Goal: Feedback & Contribution: Contribute content

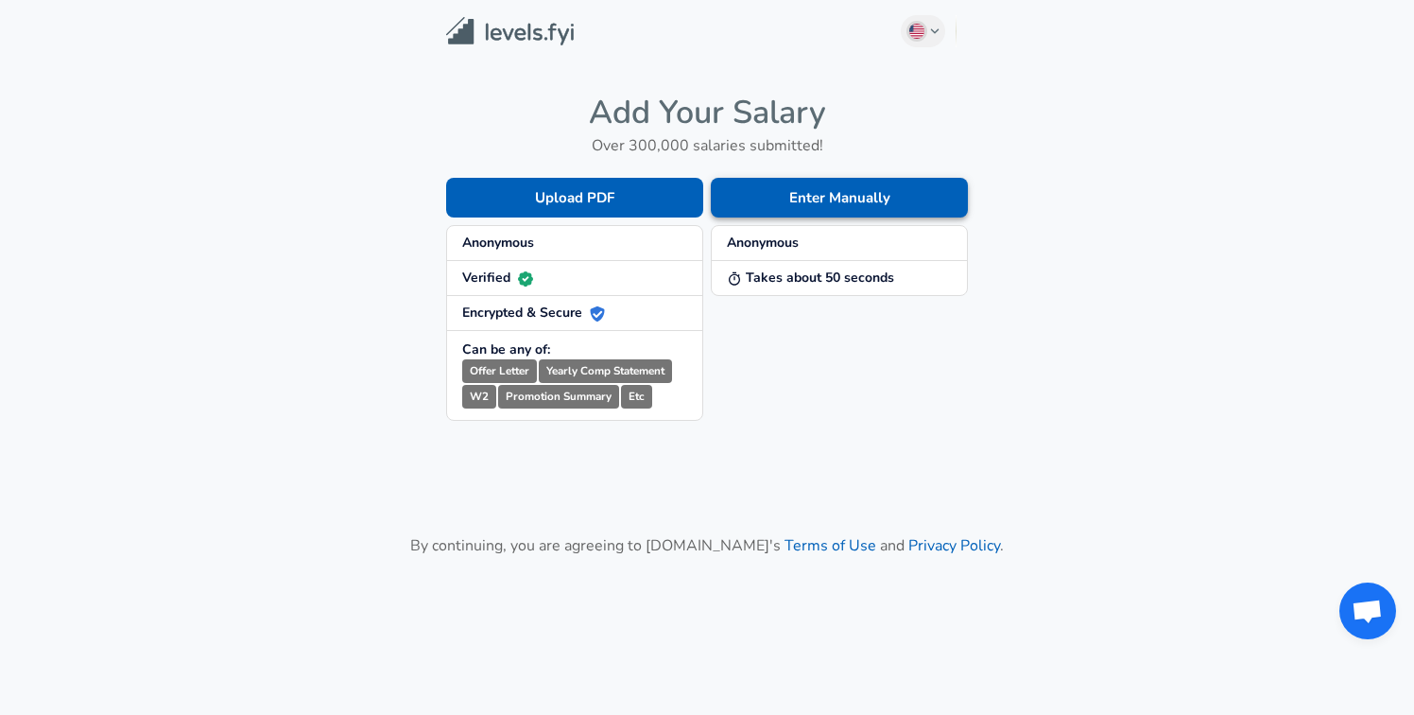
click at [856, 197] on button "Enter Manually" at bounding box center [839, 198] width 257 height 40
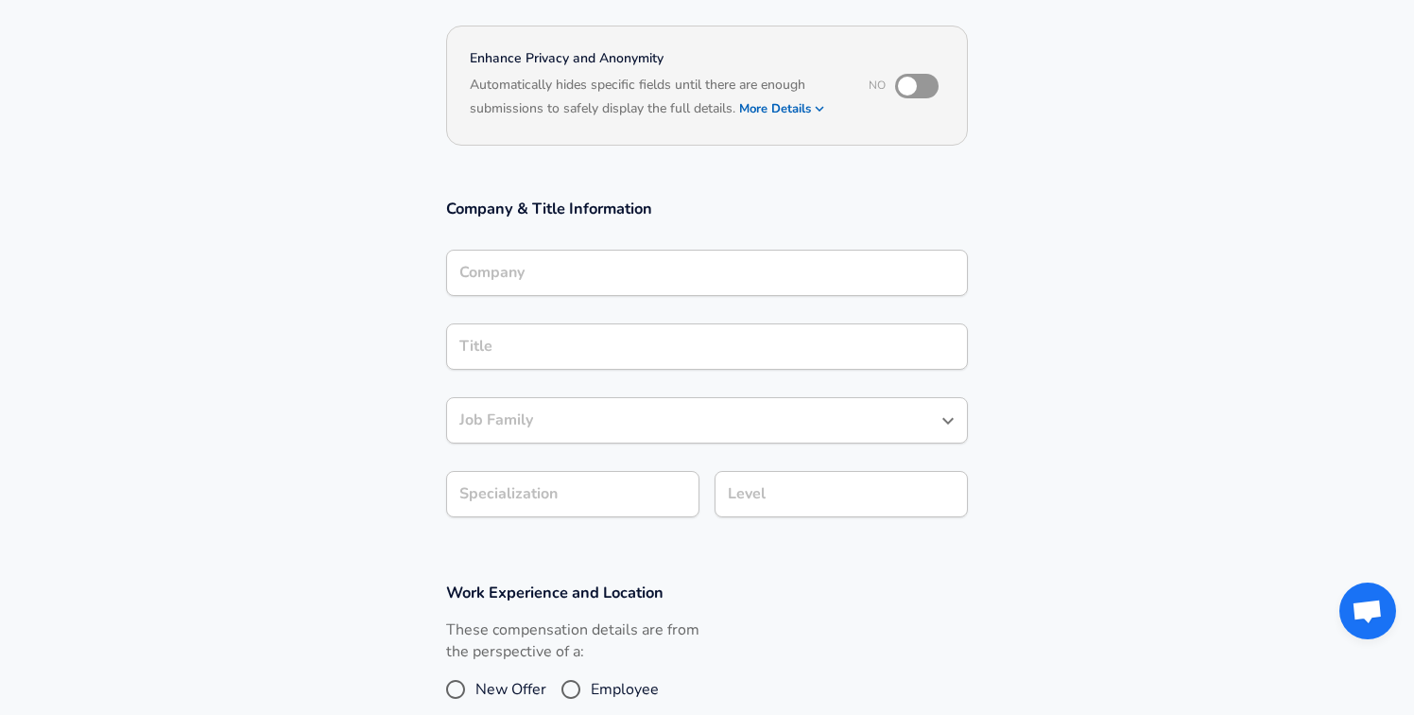
scroll to position [158, 0]
click at [707, 291] on div "Company" at bounding box center [707, 275] width 522 height 46
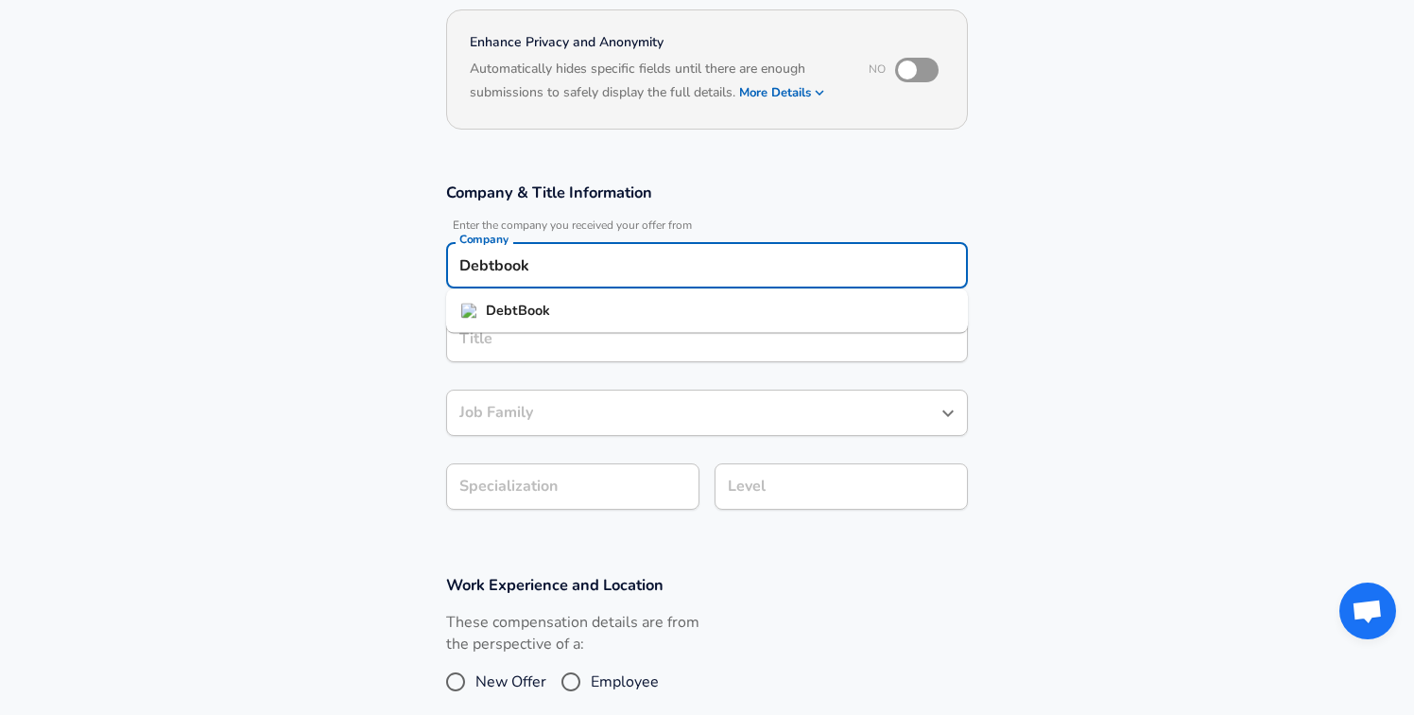
click at [599, 316] on li "DebtBook" at bounding box center [707, 311] width 522 height 28
type input "DebtBook"
click at [514, 339] on input "Title" at bounding box center [707, 338] width 505 height 29
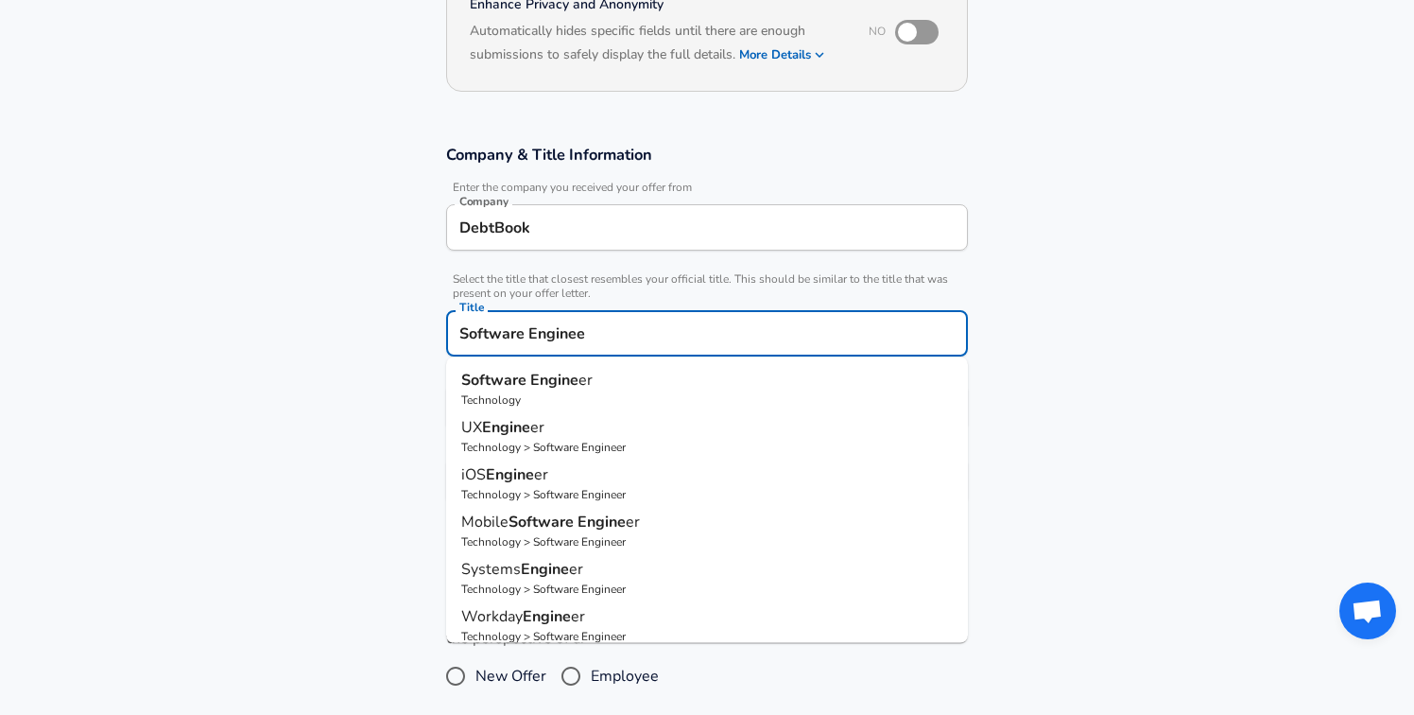
type input "Software Engineer"
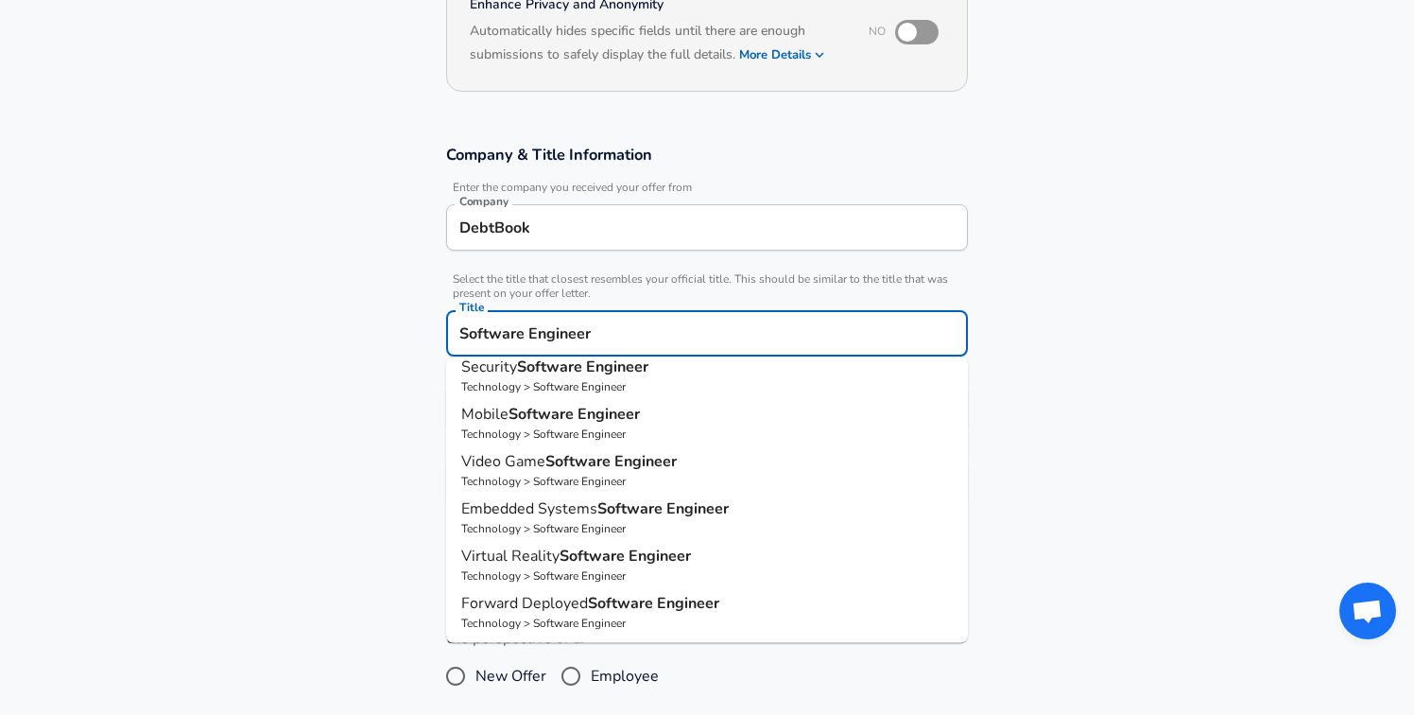
scroll to position [0, 0]
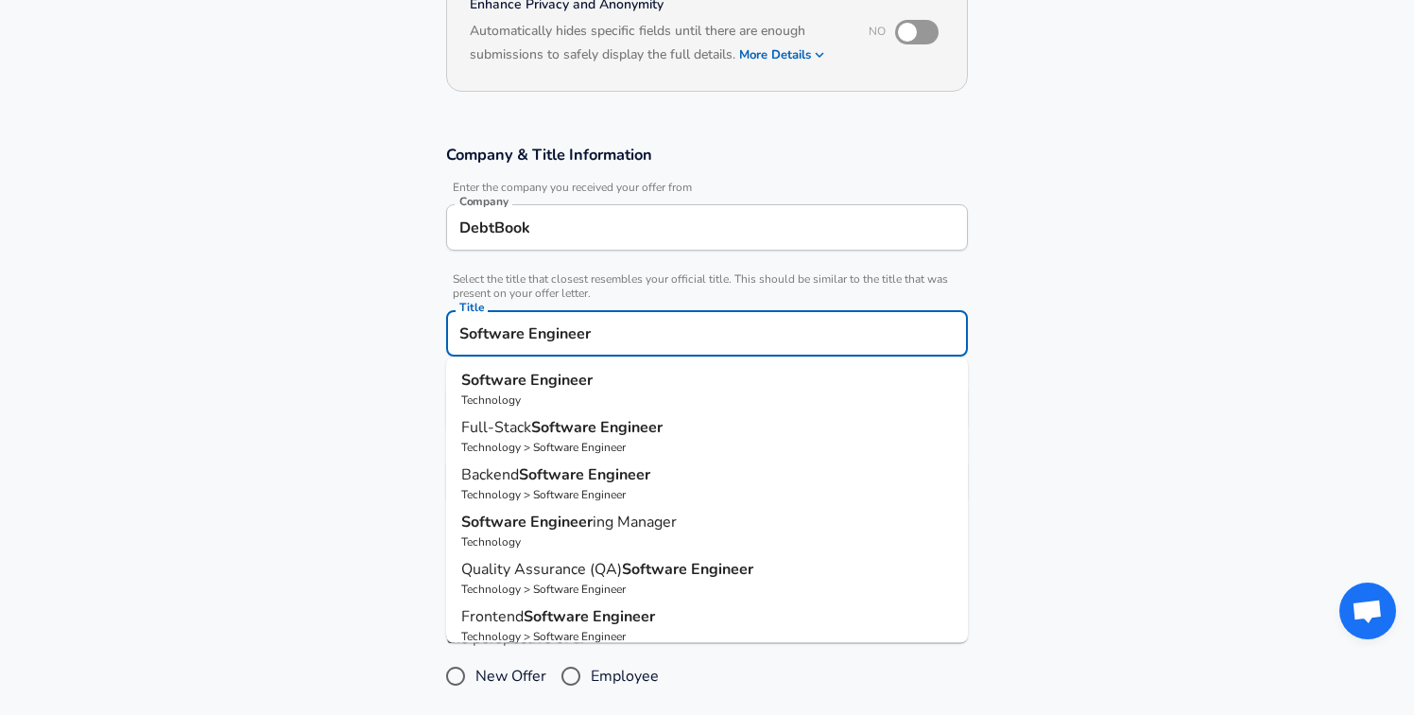
click at [589, 391] on p "Technology" at bounding box center [707, 399] width 492 height 17
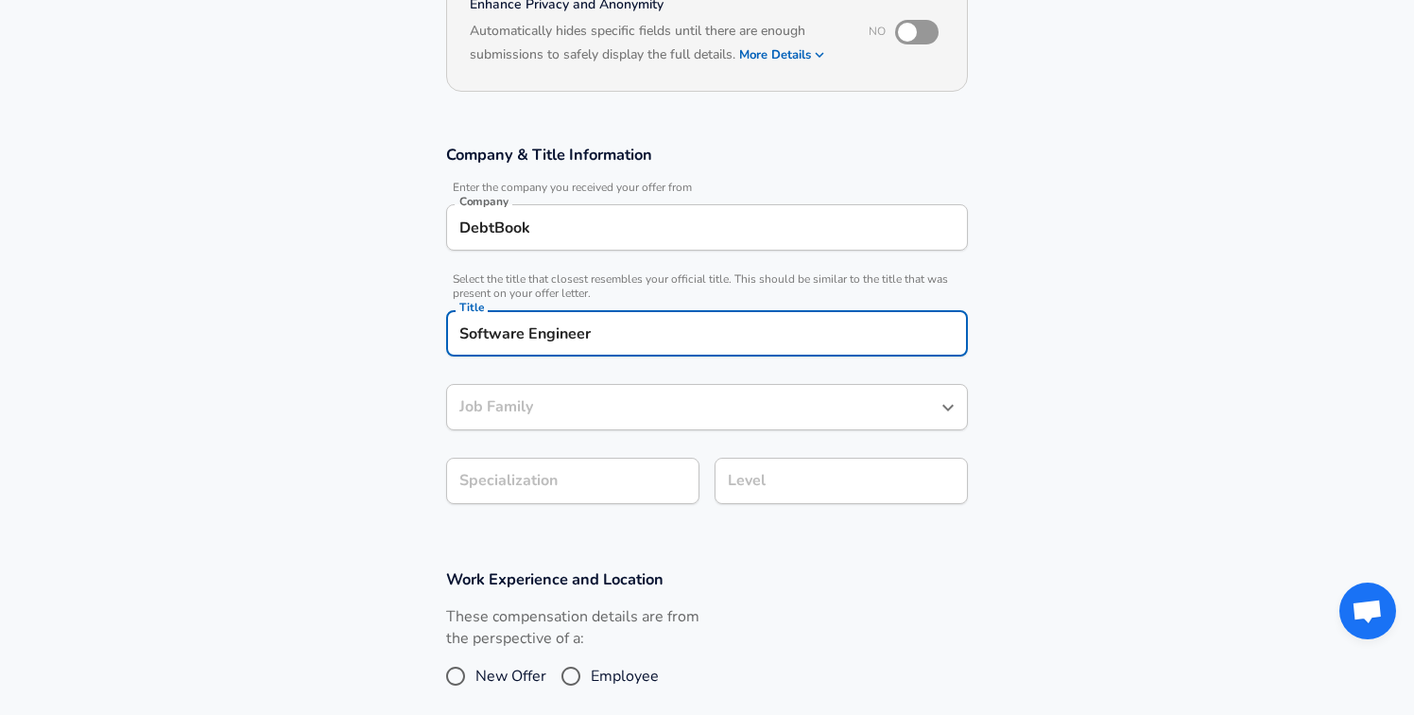
type input "Software Engineer"
click at [556, 489] on body "English ([GEOGRAPHIC_DATA]) Change Restart Add Your Salary Upload your offer le…" at bounding box center [707, 142] width 1414 height 715
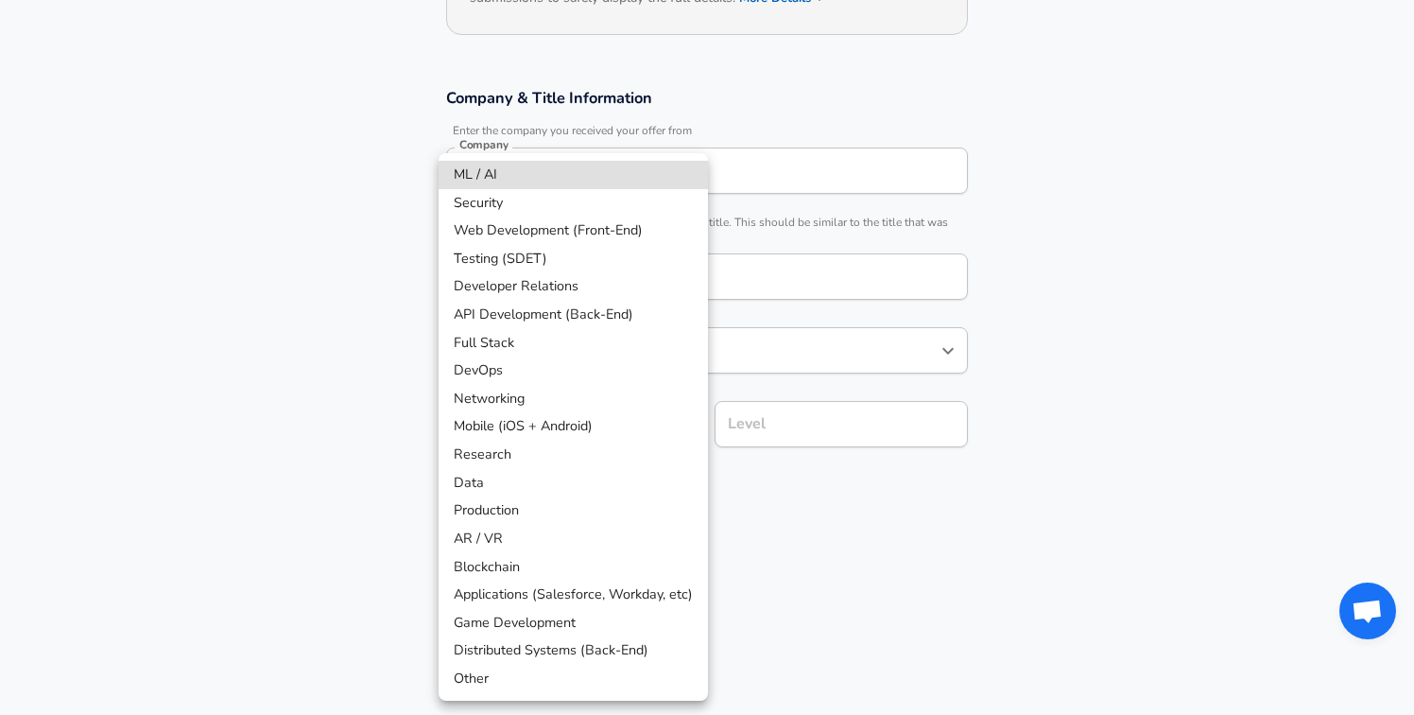
click at [508, 336] on li "Full Stack" at bounding box center [573, 343] width 269 height 28
type input "Full Stack"
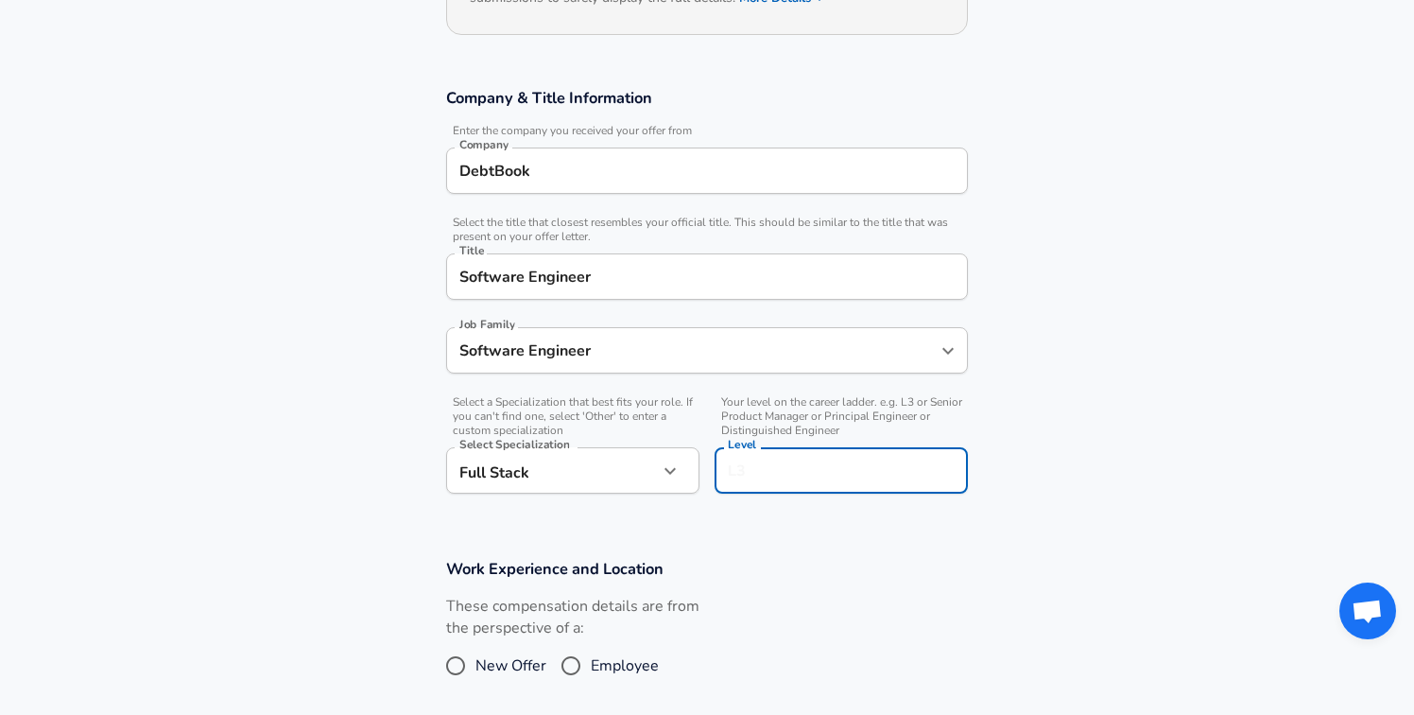
scroll to position [309, 0]
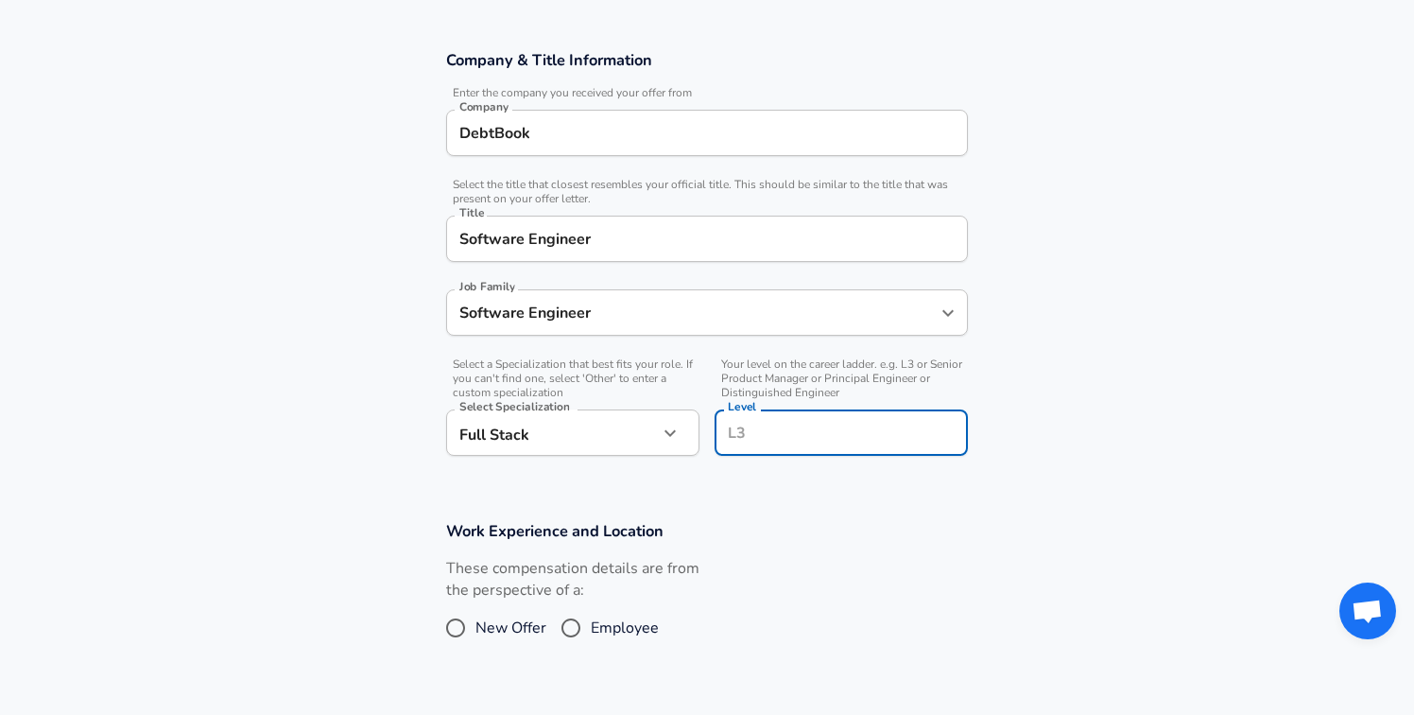
click at [747, 417] on div "Level Level" at bounding box center [841, 434] width 253 height 51
type input "L3"
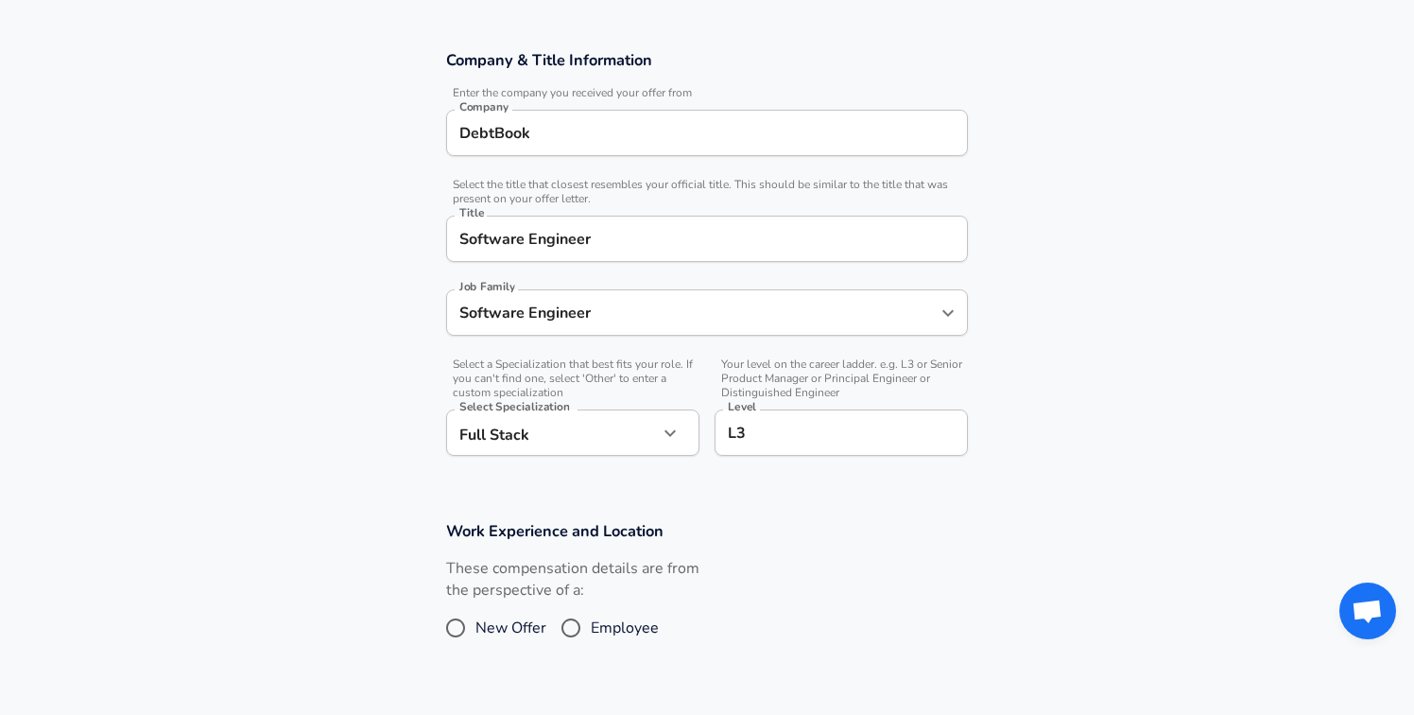
click at [784, 520] on h3 "Work Experience and Location" at bounding box center [707, 531] width 522 height 22
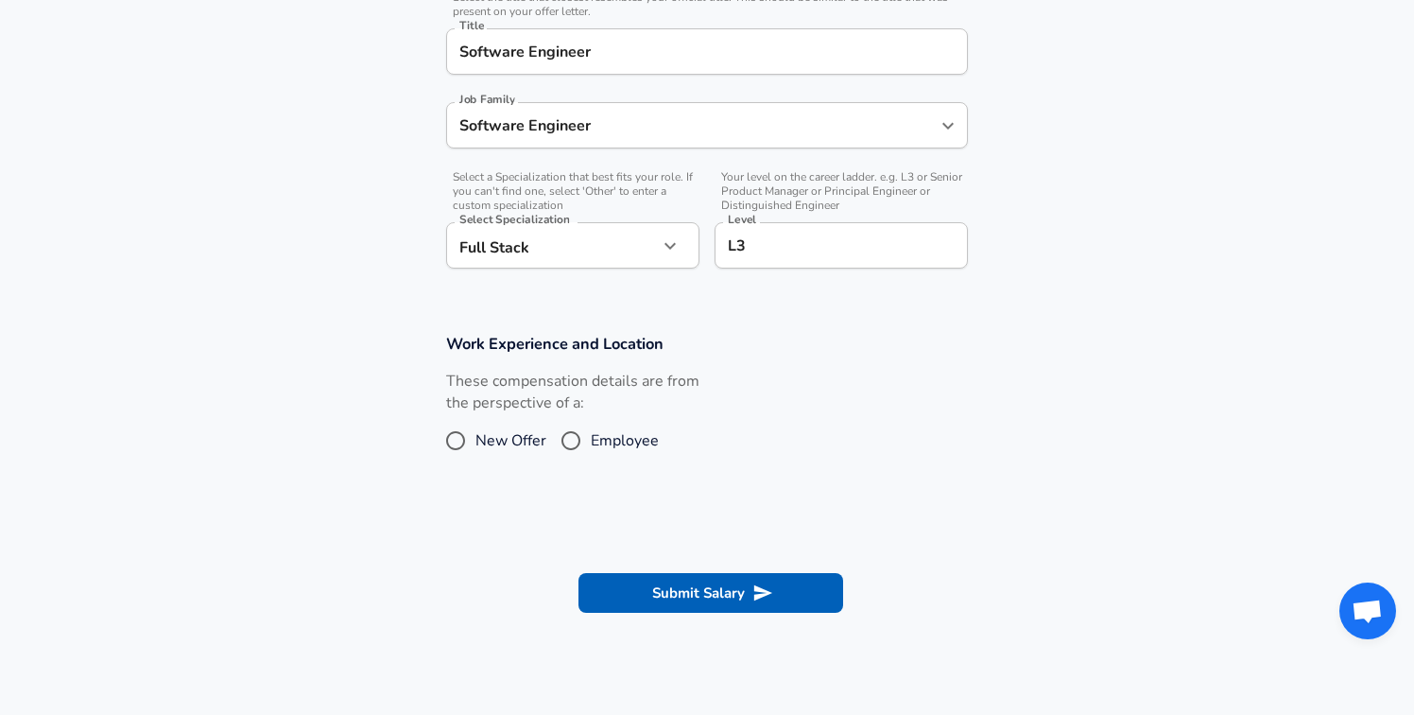
scroll to position [497, 0]
click at [574, 439] on input "Employee" at bounding box center [571, 439] width 40 height 30
radio input "true"
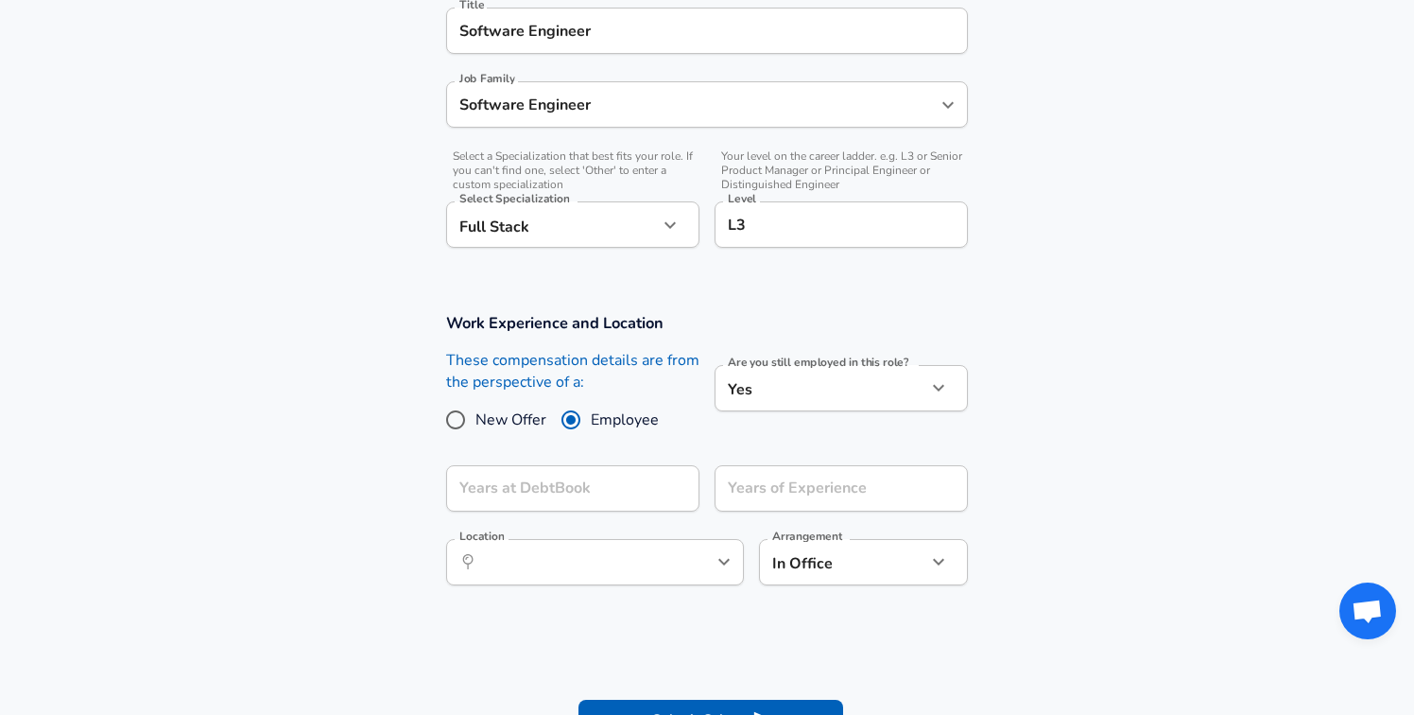
scroll to position [526, 0]
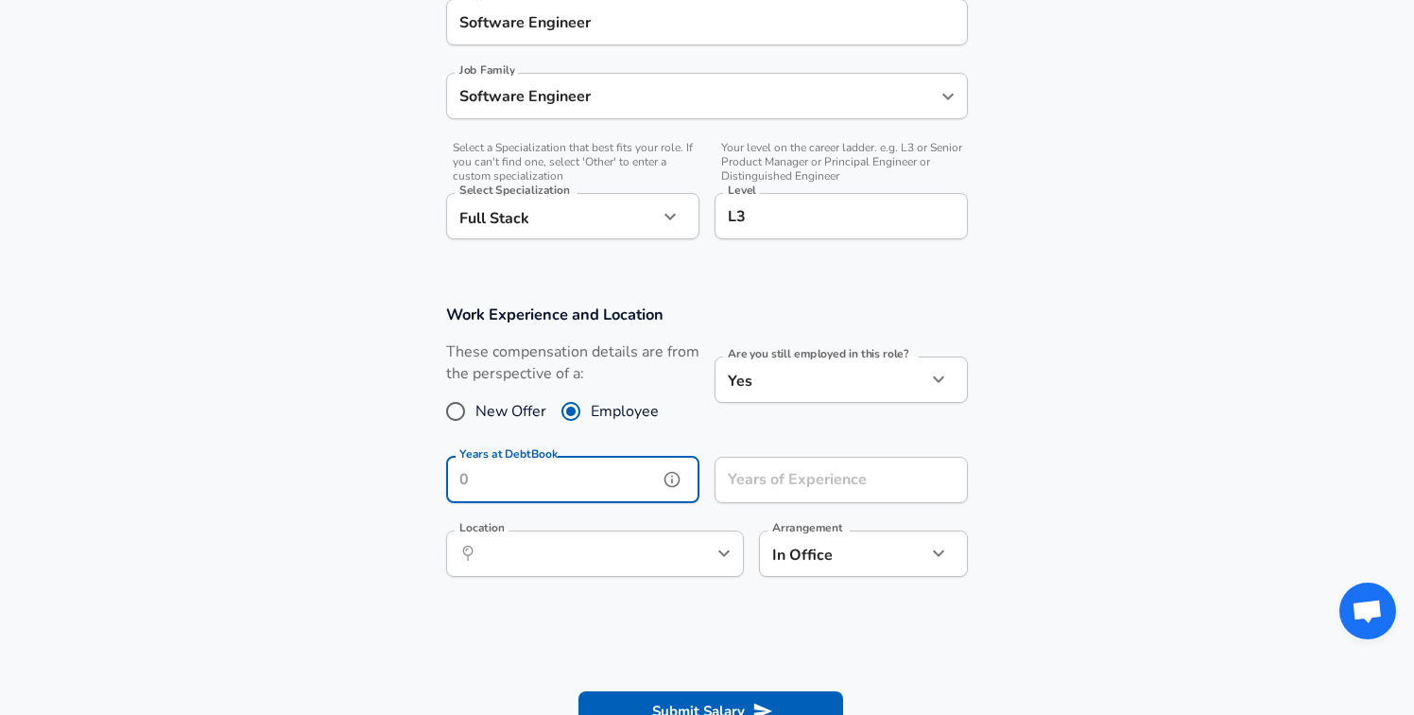
click at [600, 489] on input "Years at DebtBook" at bounding box center [552, 480] width 212 height 46
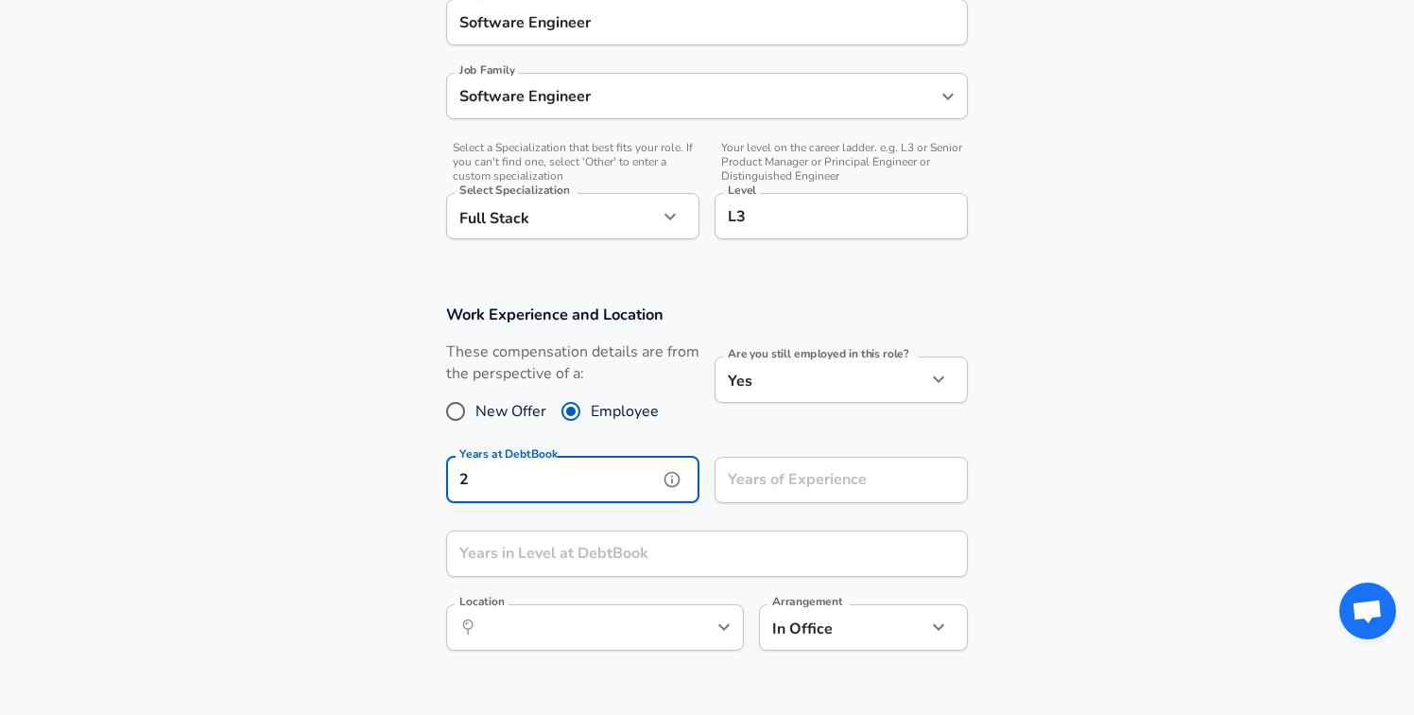
type input "2"
click at [824, 492] on input "Years of Experience" at bounding box center [821, 480] width 212 height 46
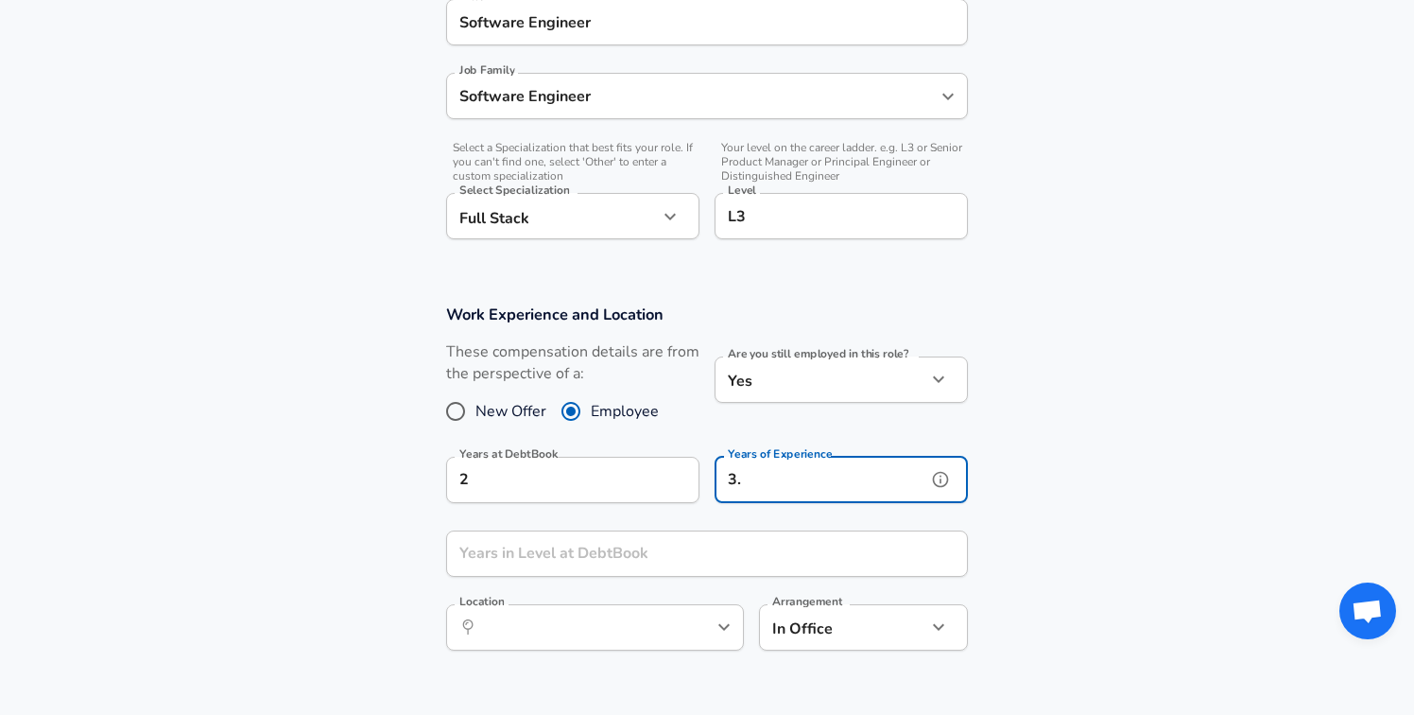
type input "3"
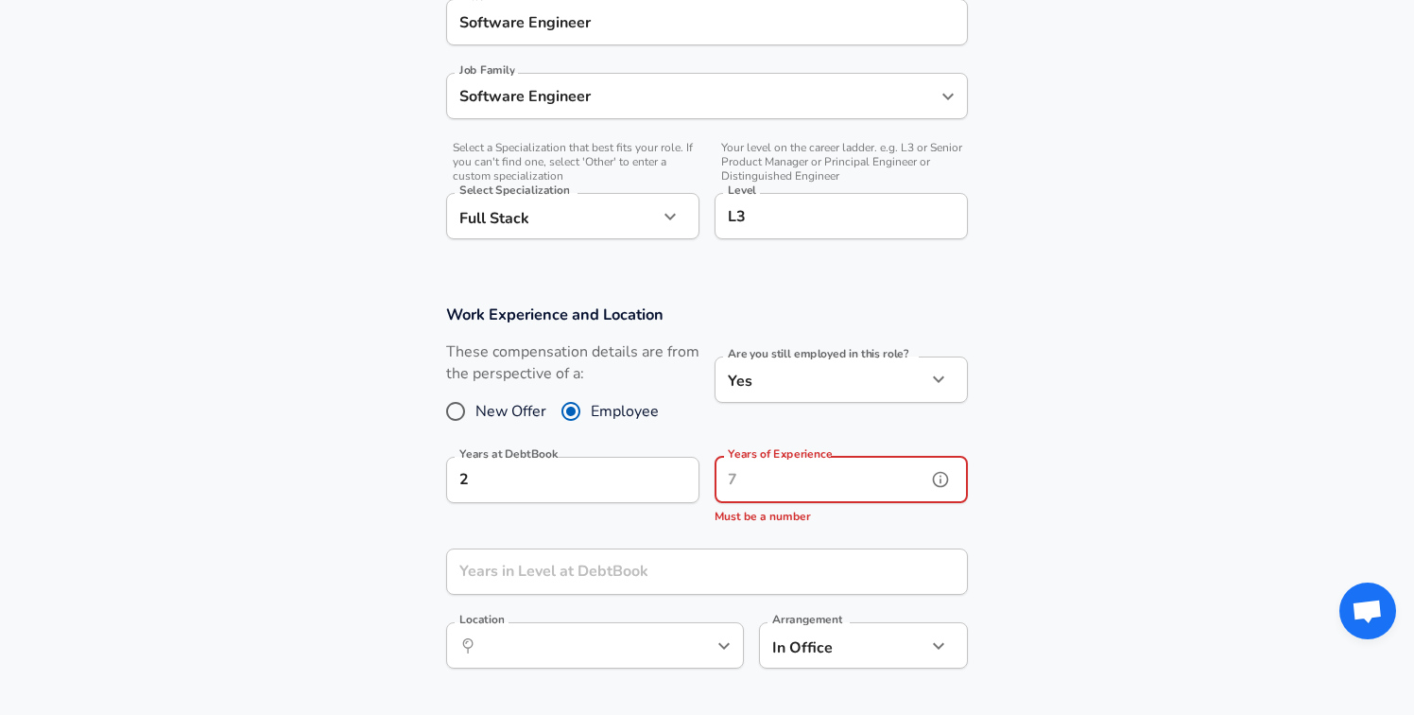
type input "4"
type input "3"
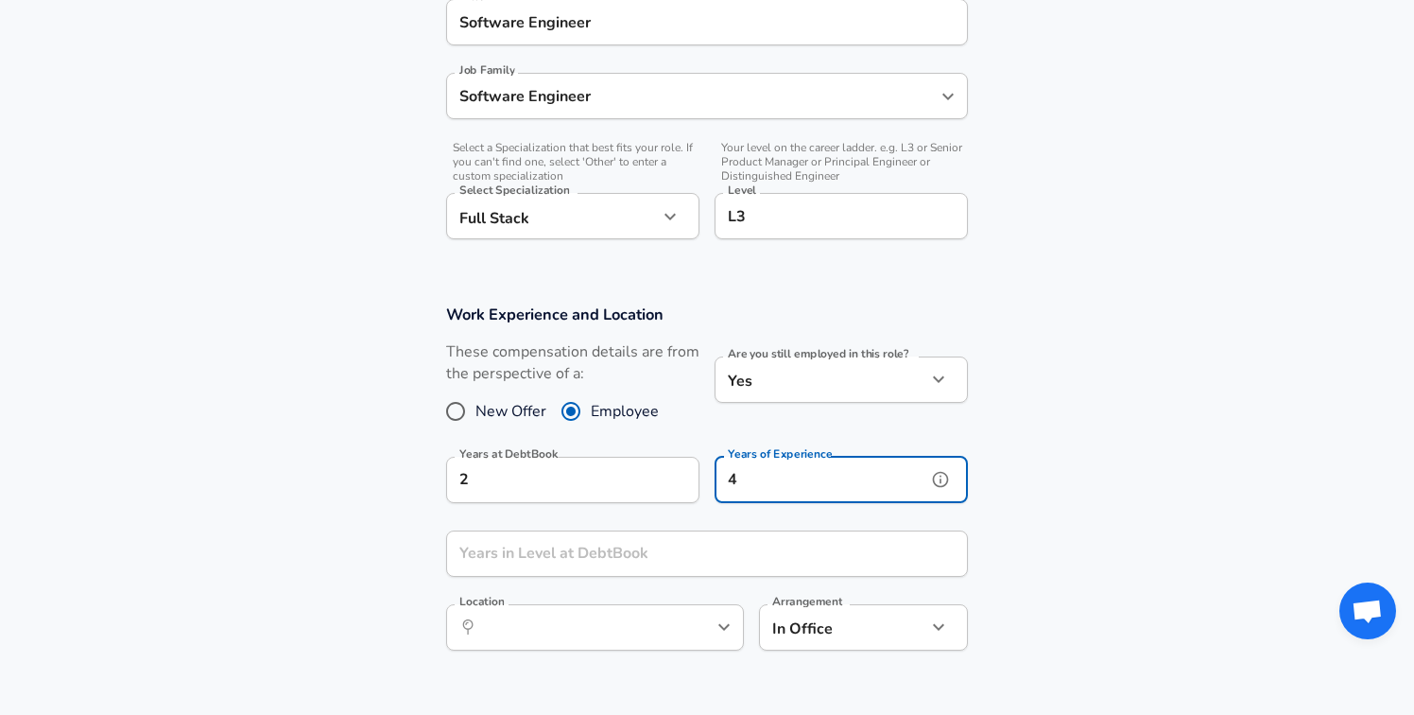
type input "4"
click at [706, 566] on input "Years in Level at DebtBook" at bounding box center [686, 553] width 480 height 46
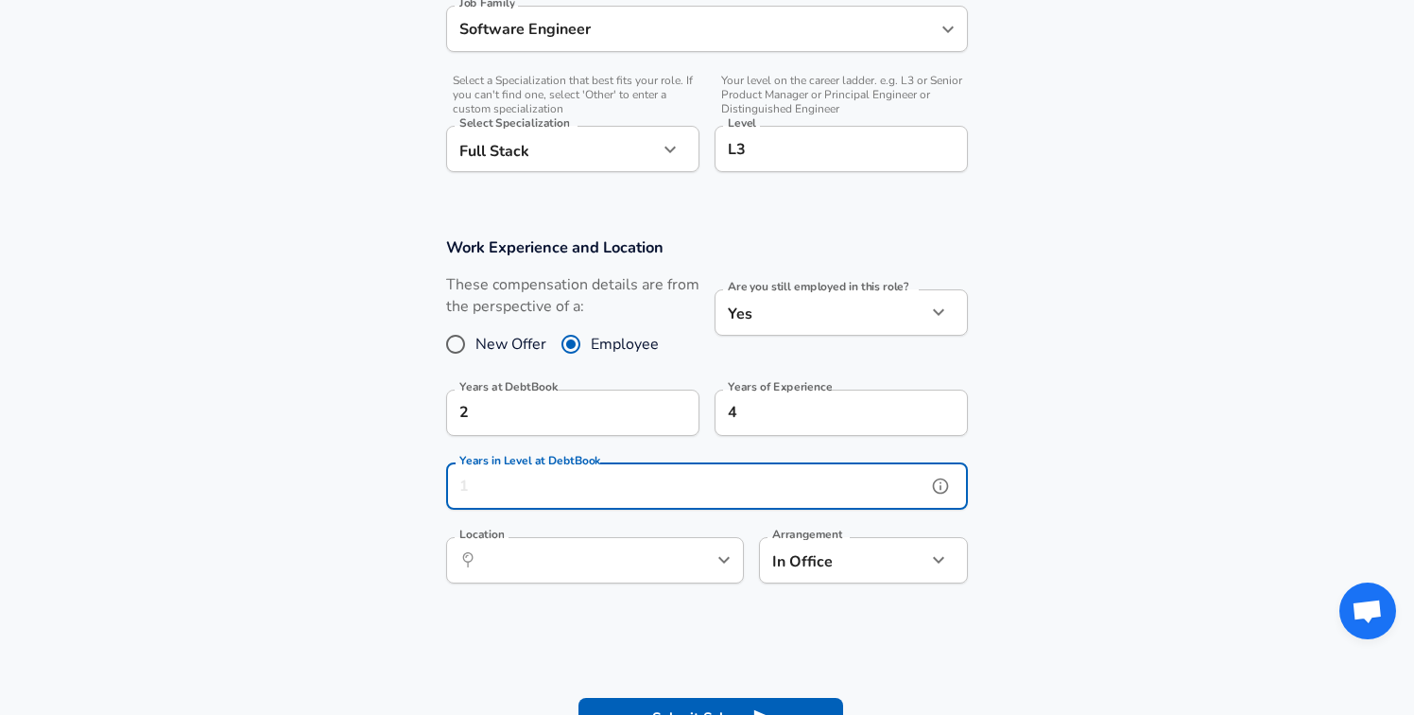
scroll to position [591, 0]
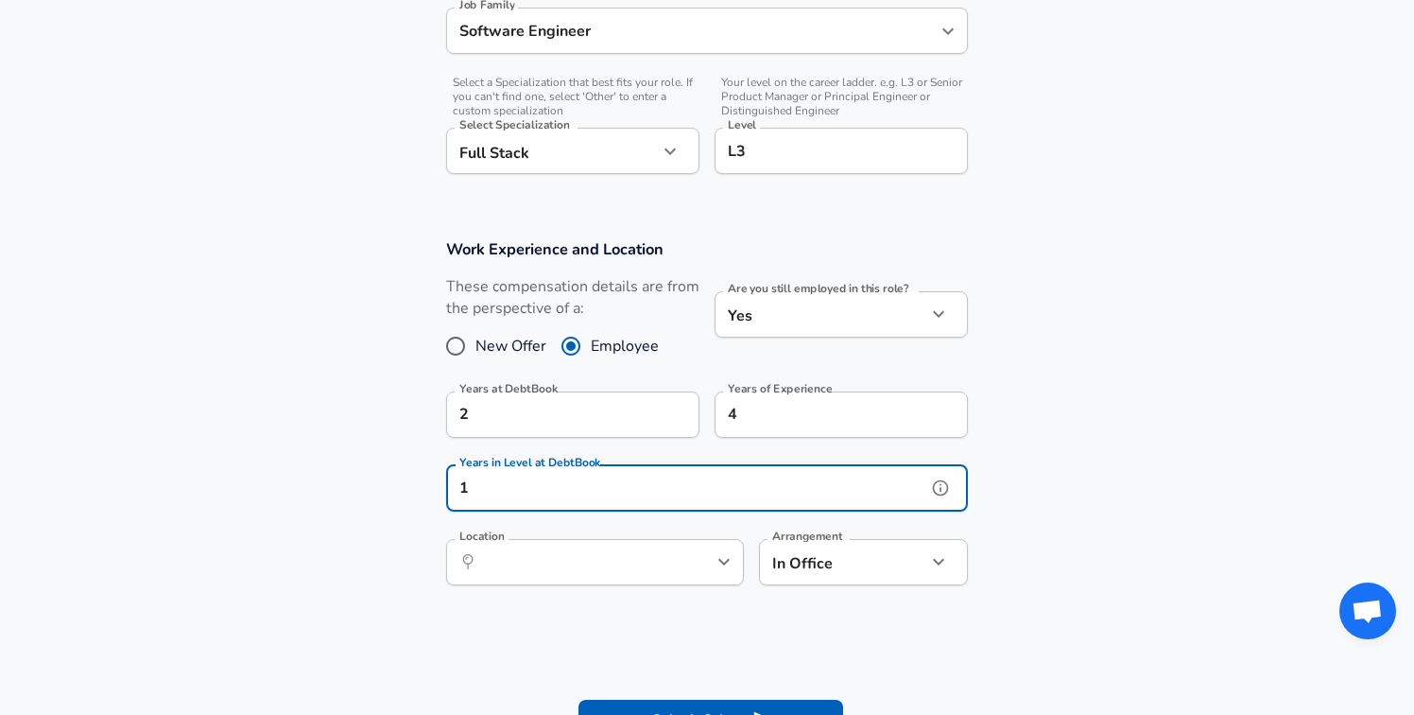
type input "1"
click at [547, 564] on input "Location" at bounding box center [574, 561] width 194 height 29
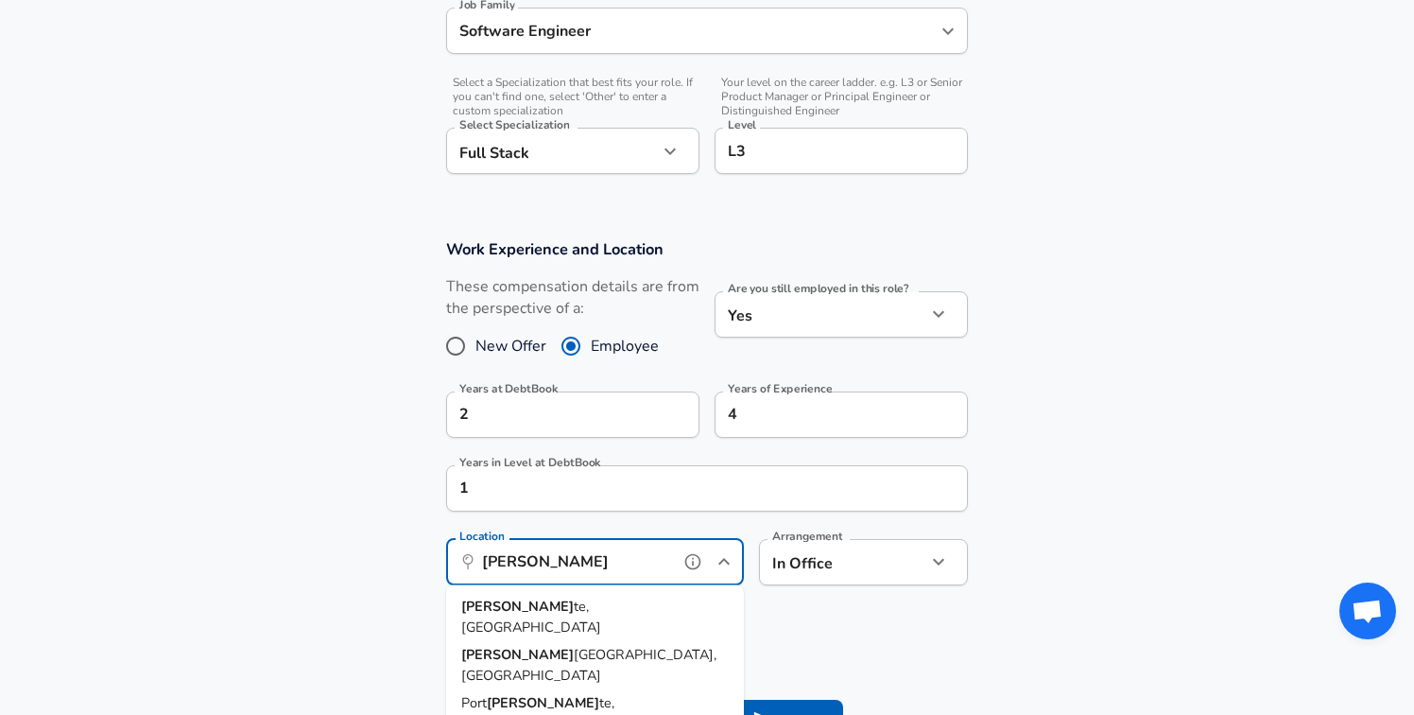
click at [542, 596] on span "te, [GEOGRAPHIC_DATA]" at bounding box center [531, 616] width 140 height 40
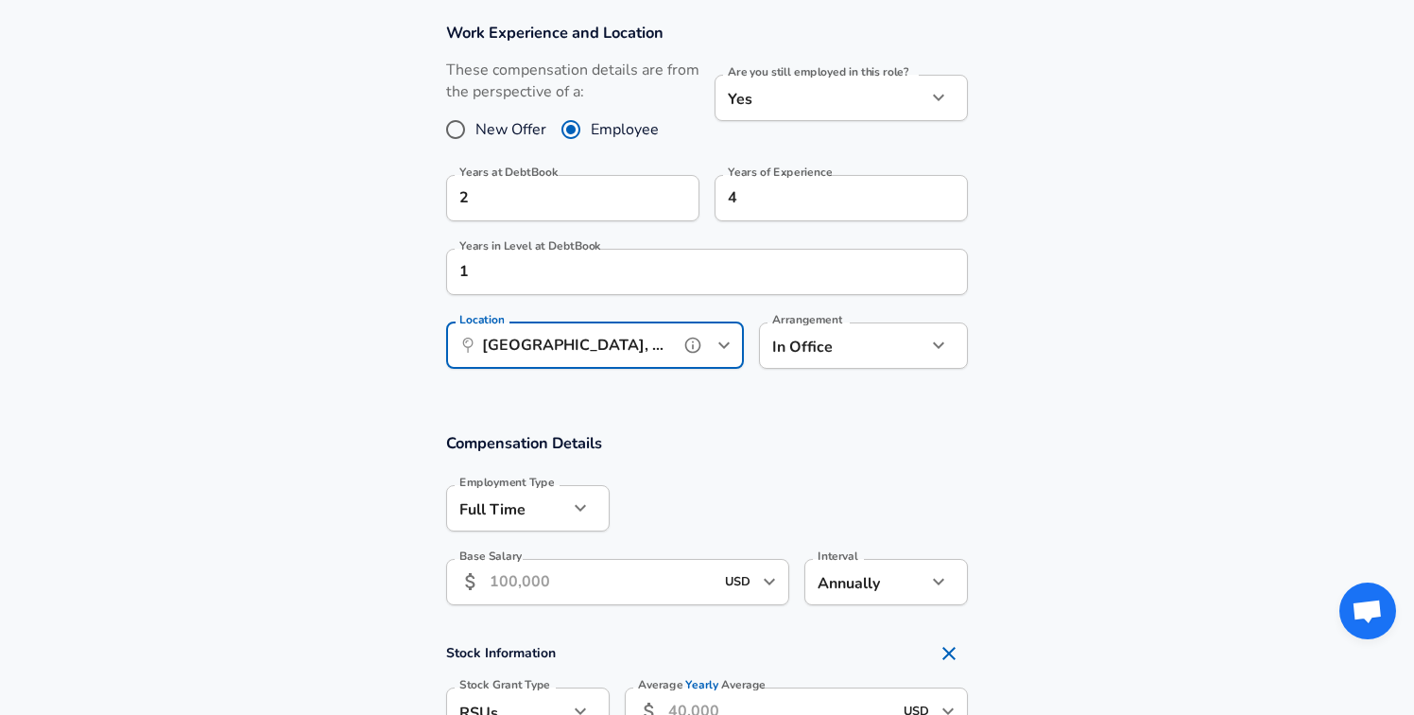
scroll to position [813, 0]
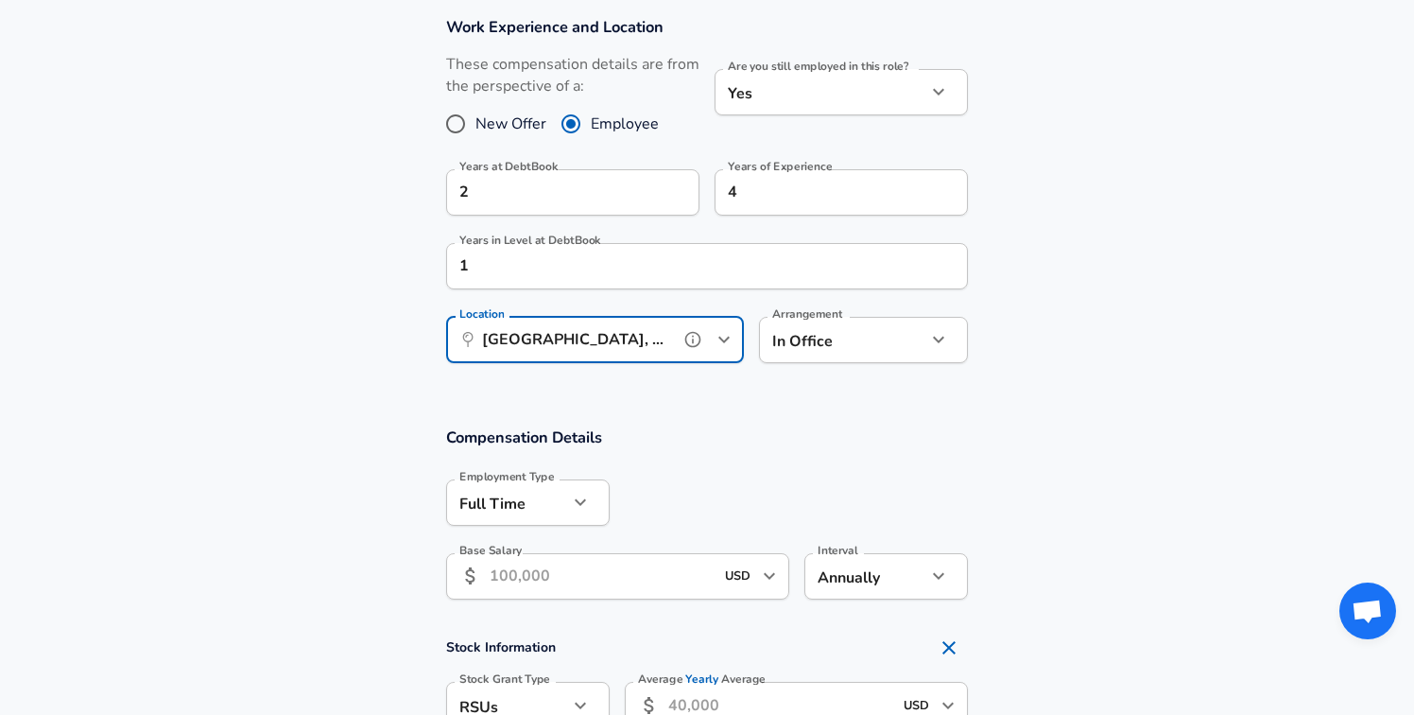
type input "[GEOGRAPHIC_DATA], [GEOGRAPHIC_DATA]"
click at [651, 589] on input "Base Salary" at bounding box center [602, 576] width 224 height 46
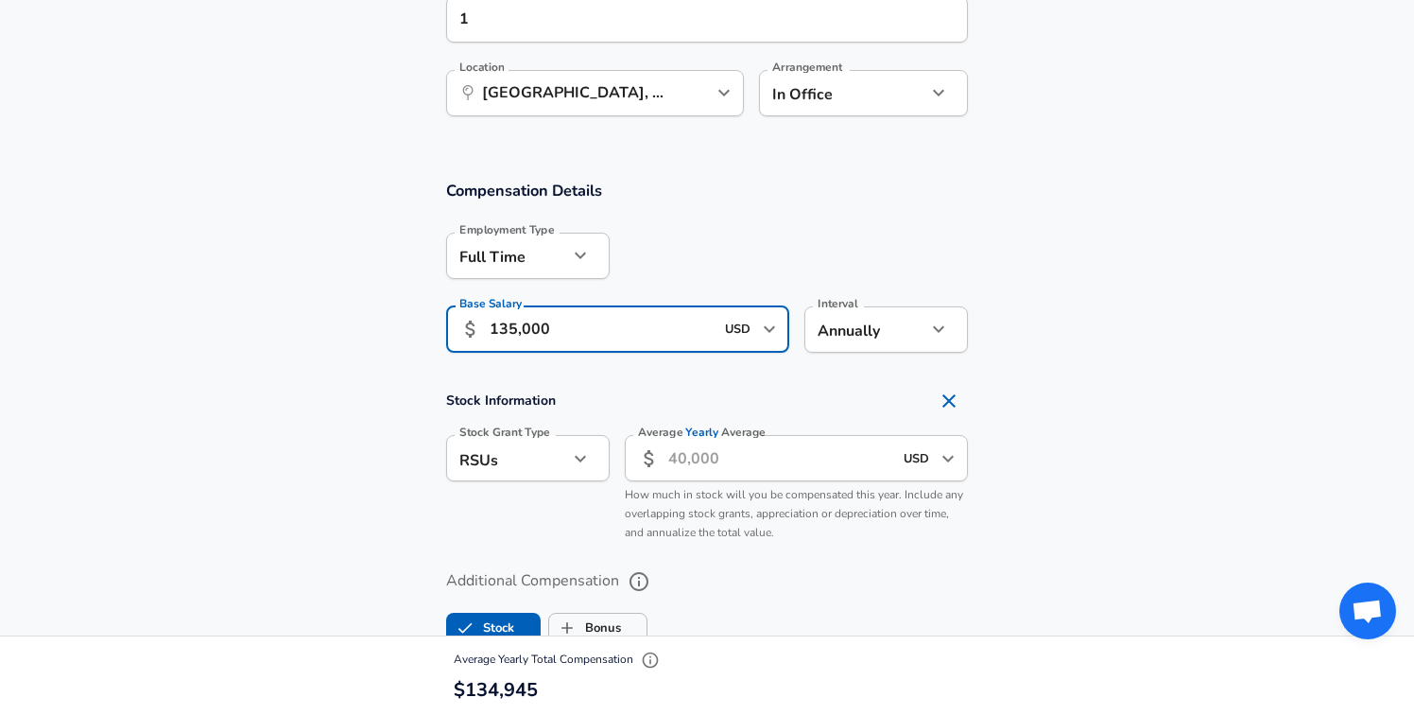
scroll to position [1072, 0]
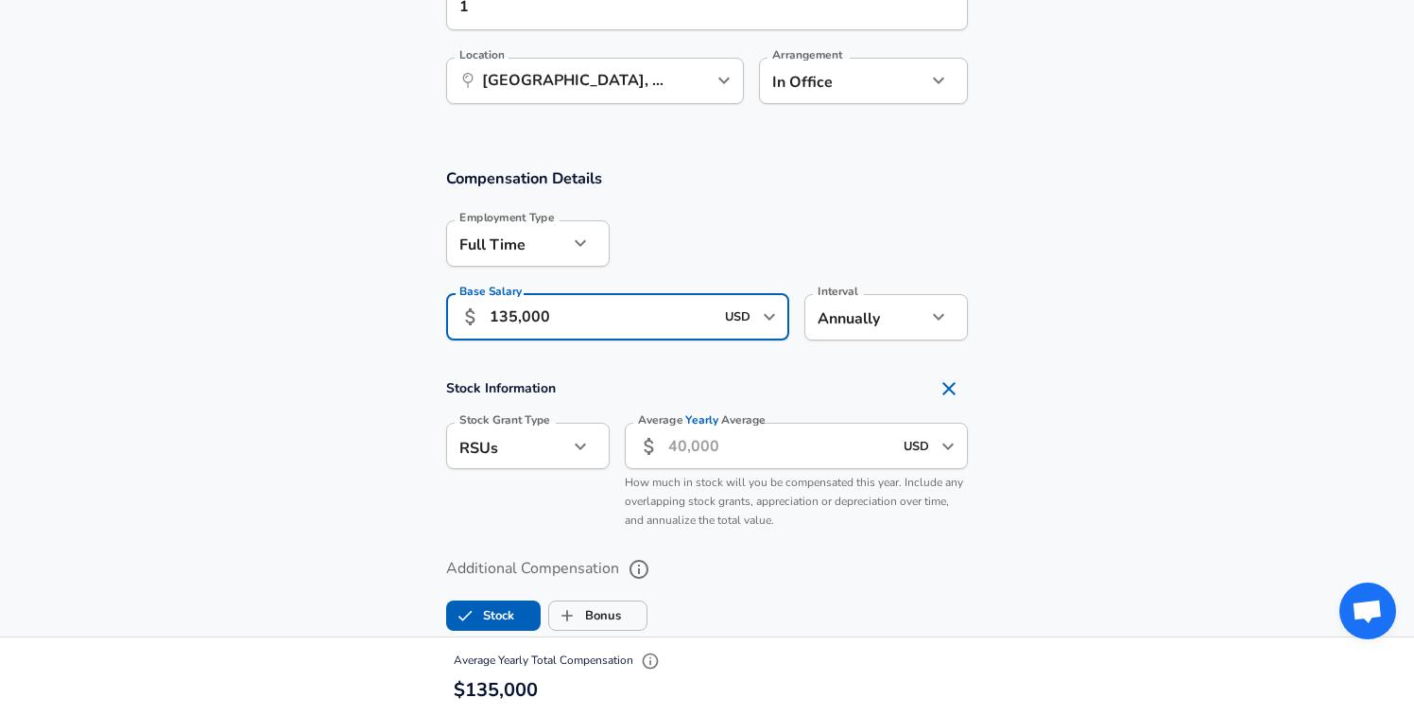
type input "135,000"
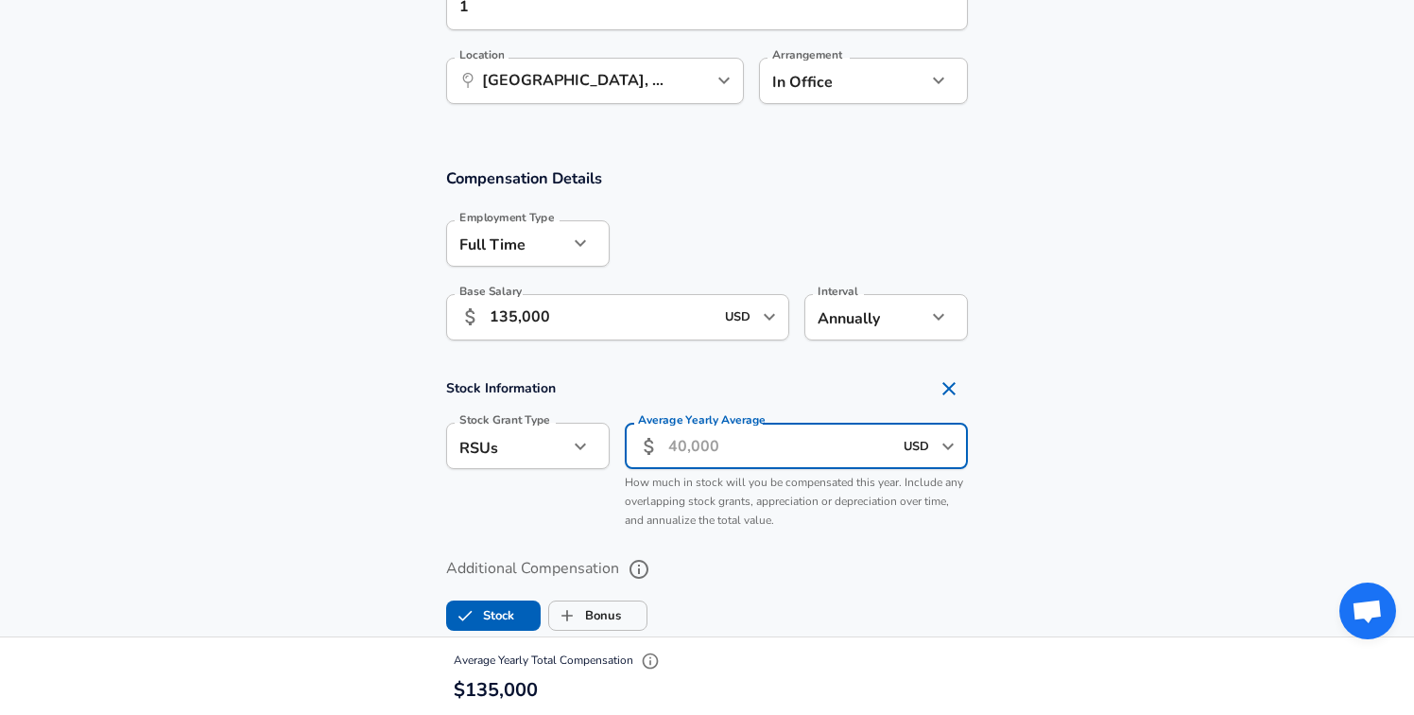
click at [709, 456] on input "Average Yearly Average" at bounding box center [780, 446] width 224 height 46
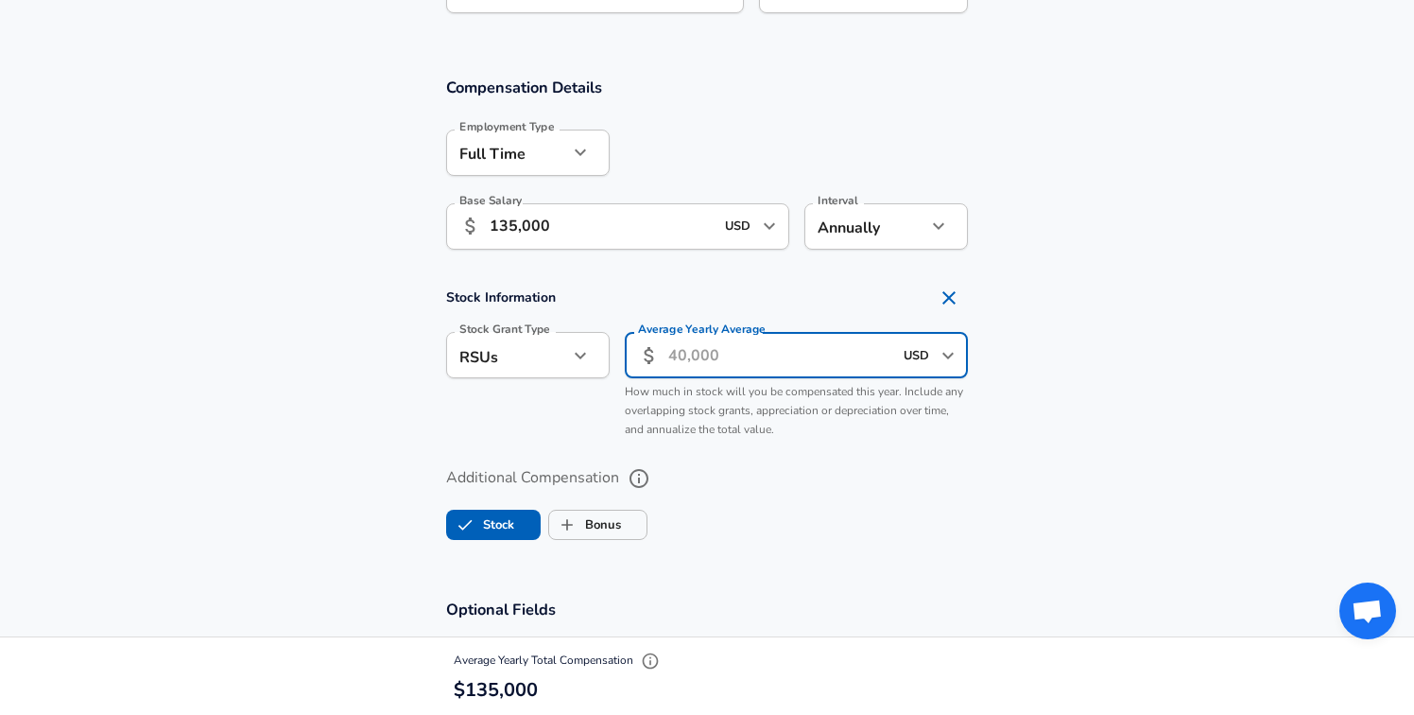
scroll to position [1178, 0]
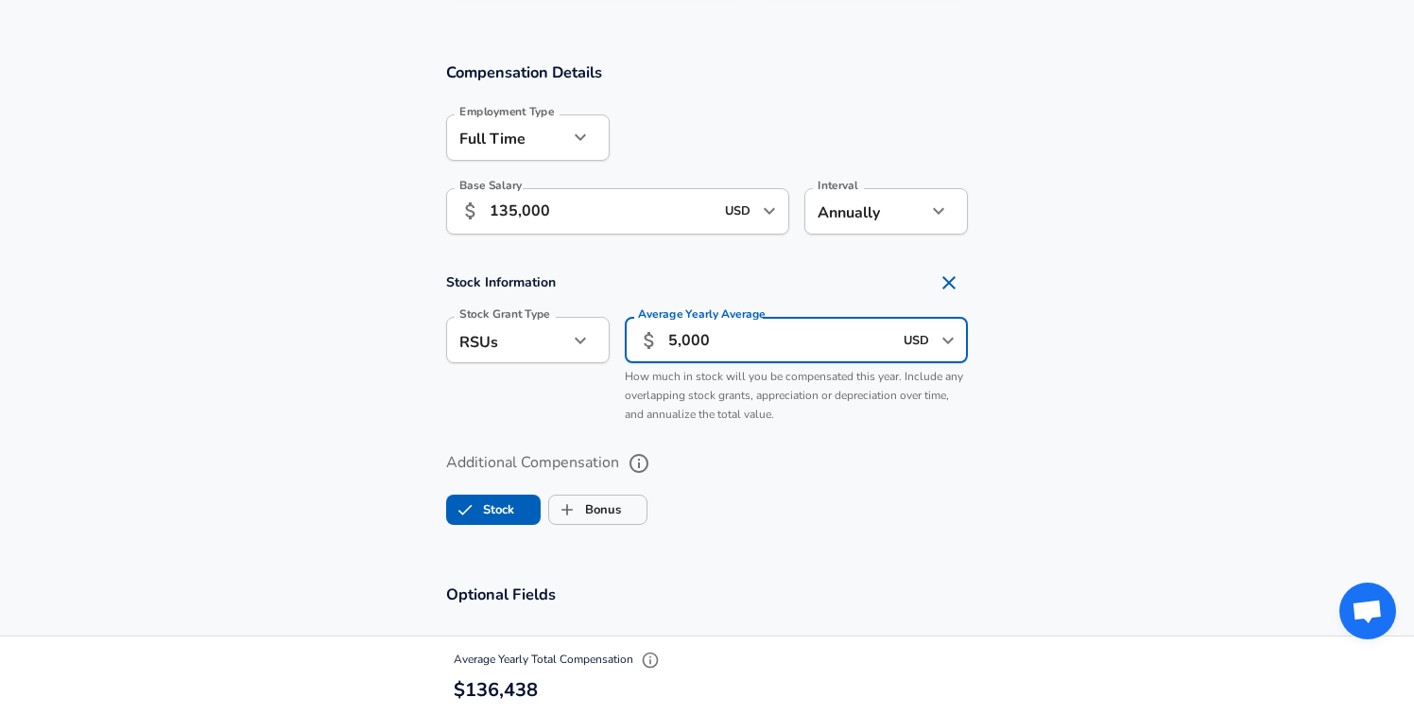
type input "5,000"
click at [752, 457] on label "Additional Compensation" at bounding box center [707, 463] width 522 height 32
click at [655, 457] on button "Additional Compensation" at bounding box center [639, 463] width 32 height 32
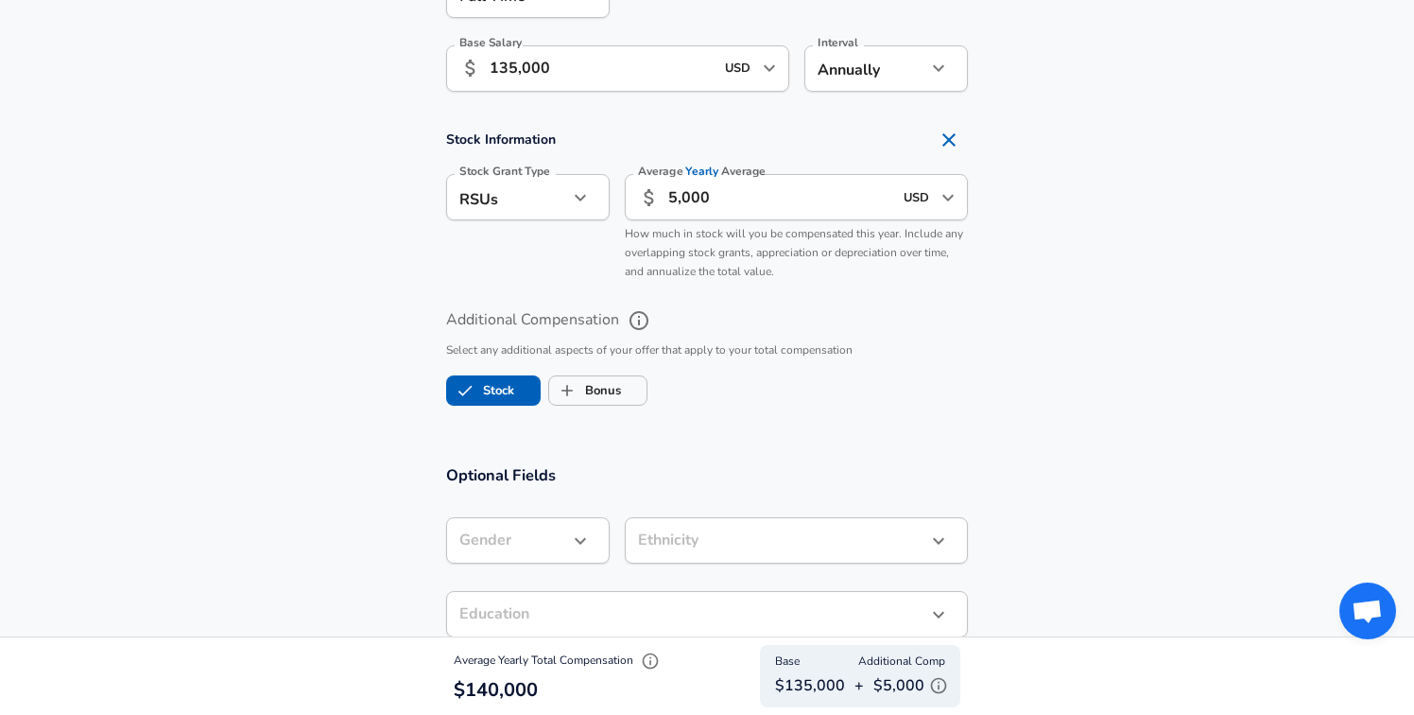
scroll to position [1328, 0]
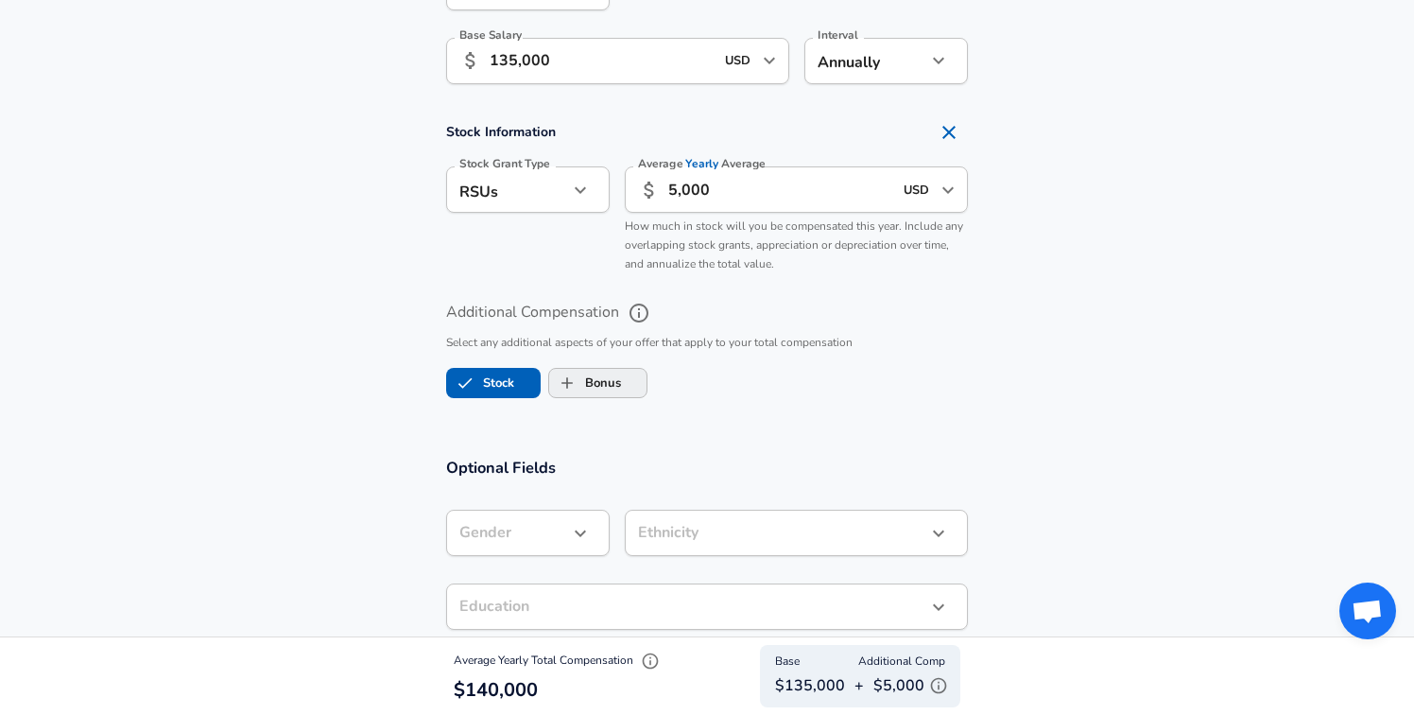
click at [609, 379] on label "Bonus" at bounding box center [585, 383] width 72 height 36
checkbox input "true"
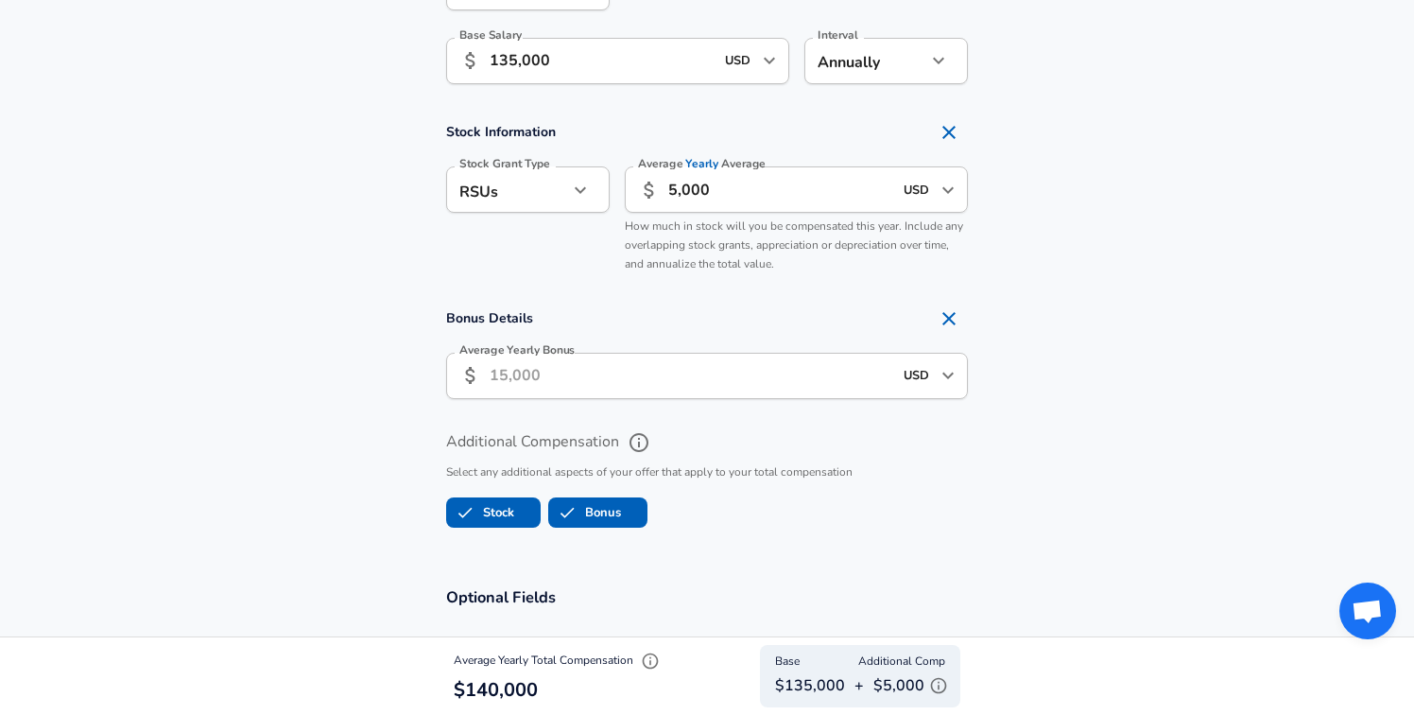
click at [609, 379] on input "Average Yearly Bonus" at bounding box center [691, 376] width 403 height 46
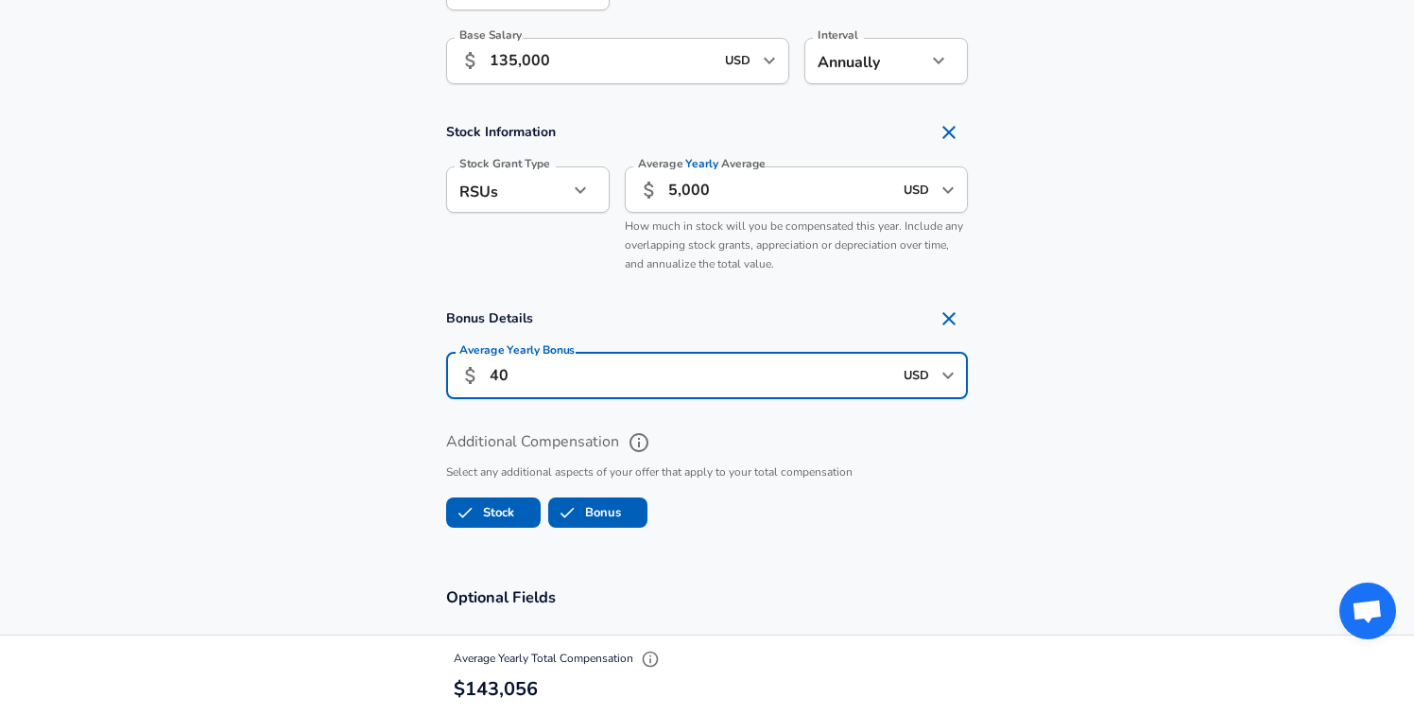
type input "4"
type input "5,000"
click at [879, 463] on p "Select any additional aspects of your offer that apply to your total compensati…" at bounding box center [707, 472] width 522 height 19
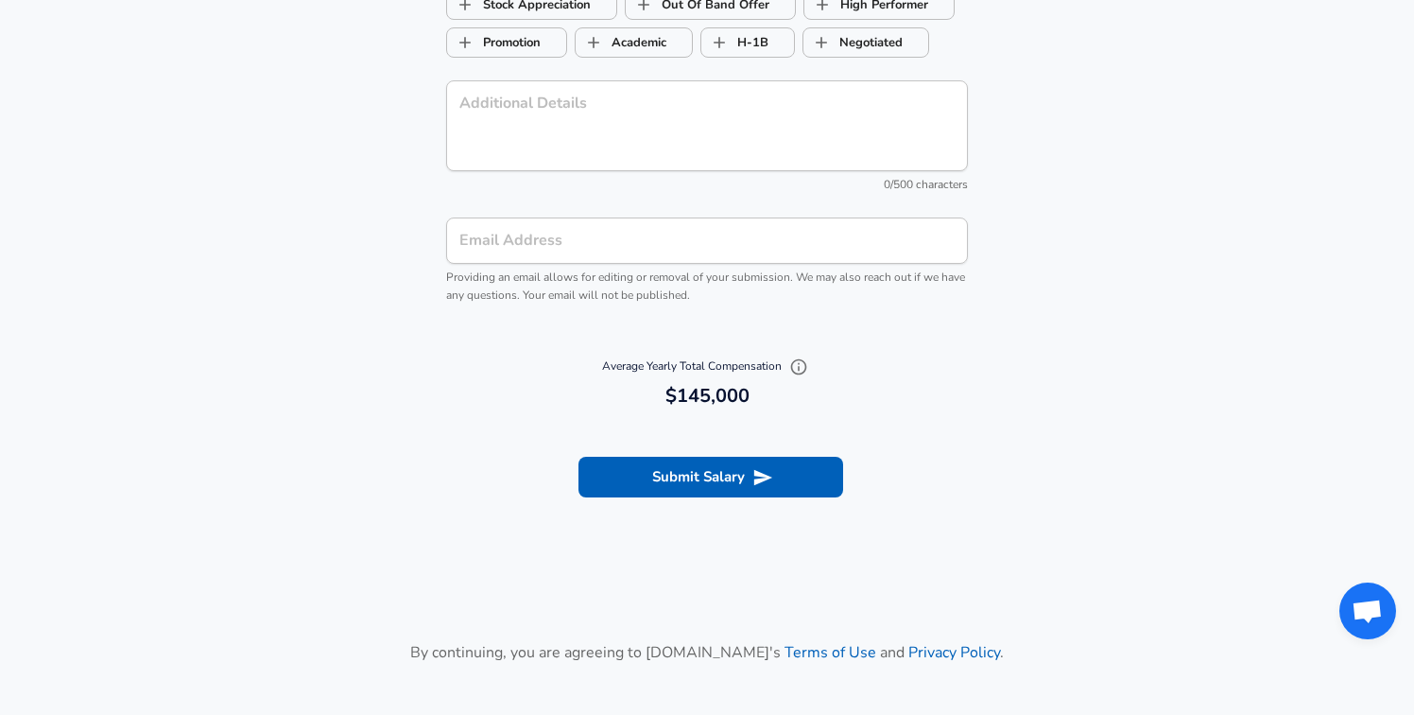
scroll to position [2192, 0]
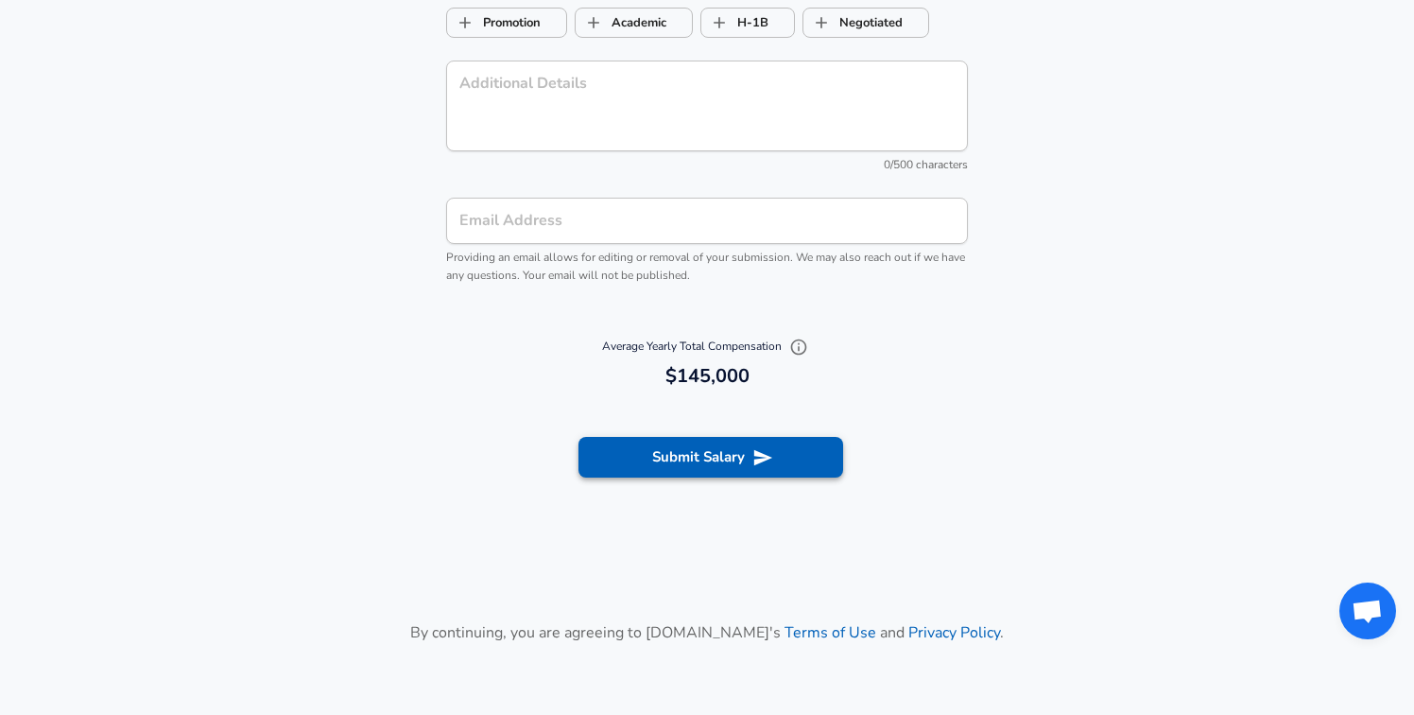
click at [690, 457] on button "Submit Salary" at bounding box center [710, 457] width 265 height 40
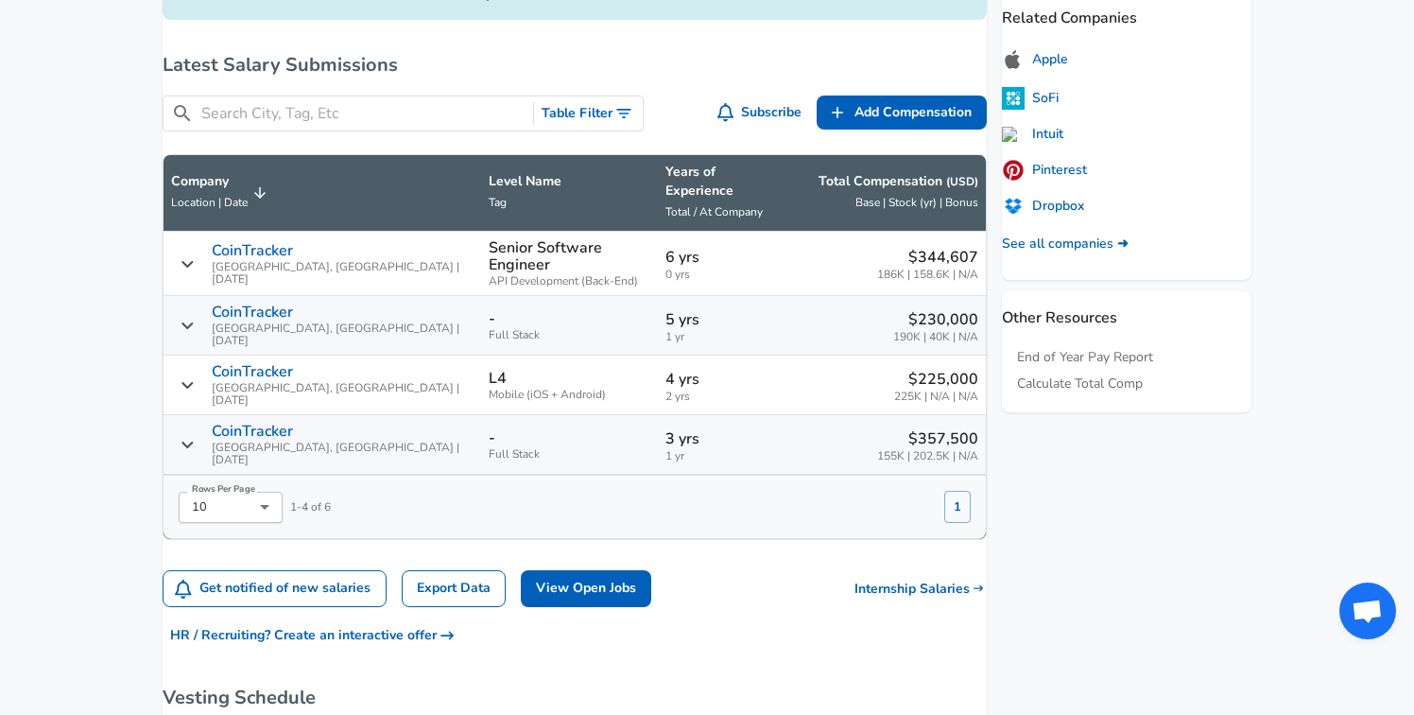
scroll to position [757, 0]
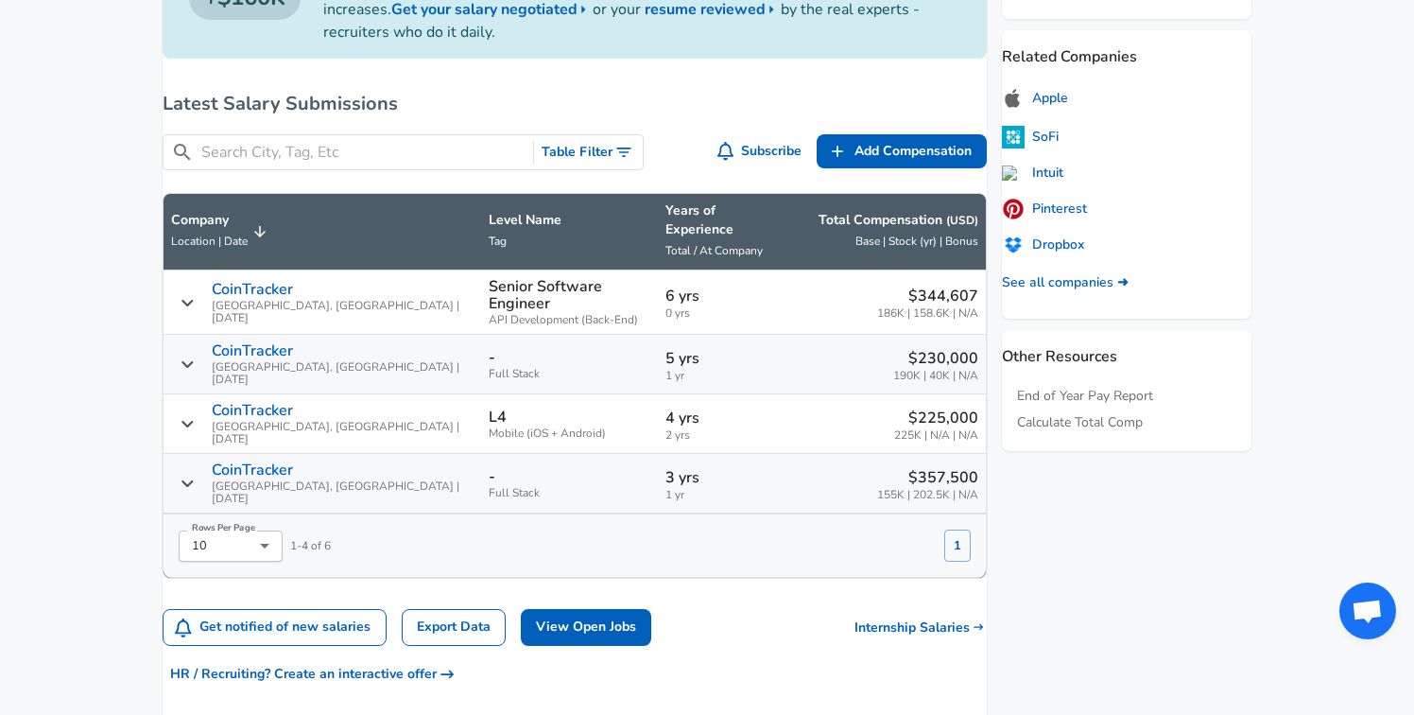
click at [259, 573] on li "25" at bounding box center [253, 569] width 104 height 28
type input "25"
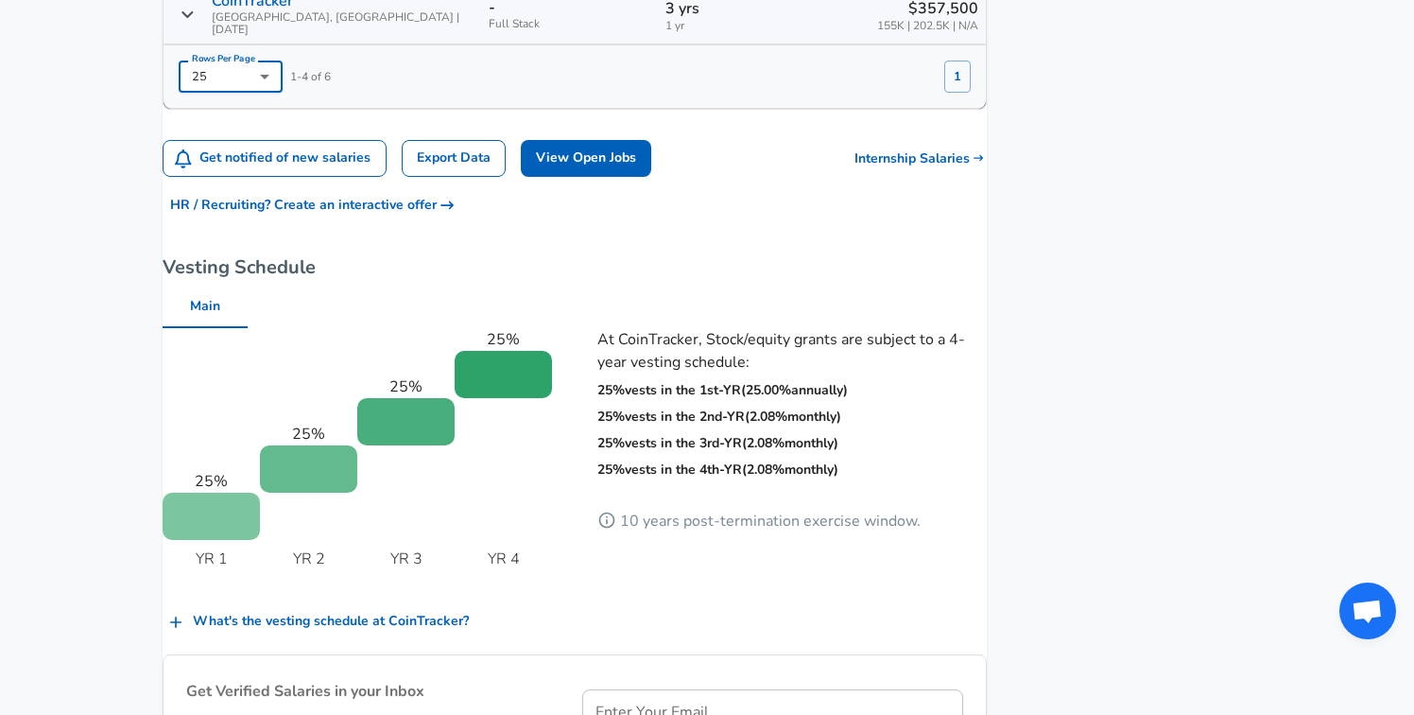
scroll to position [1227, 0]
drag, startPoint x: 339, startPoint y: 518, endPoint x: 310, endPoint y: 515, distance: 29.4
click at [310, 515] on div "25 % YR 1 25 % YR 2 25 % YR 3 25 % YR 4" at bounding box center [334, 433] width 435 height 302
drag, startPoint x: 400, startPoint y: 521, endPoint x: 427, endPoint y: 519, distance: 27.5
click at [423, 546] on p "YR 3" at bounding box center [406, 557] width 32 height 23
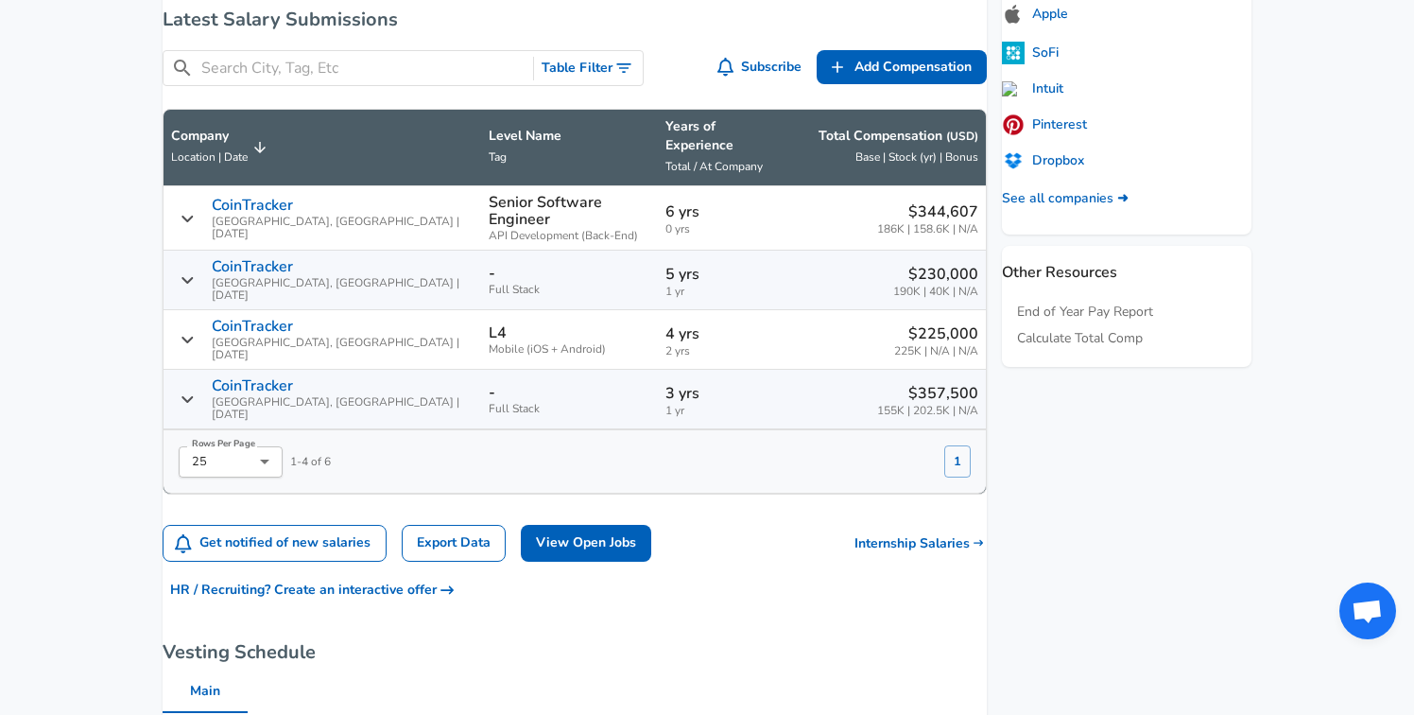
scroll to position [834, 0]
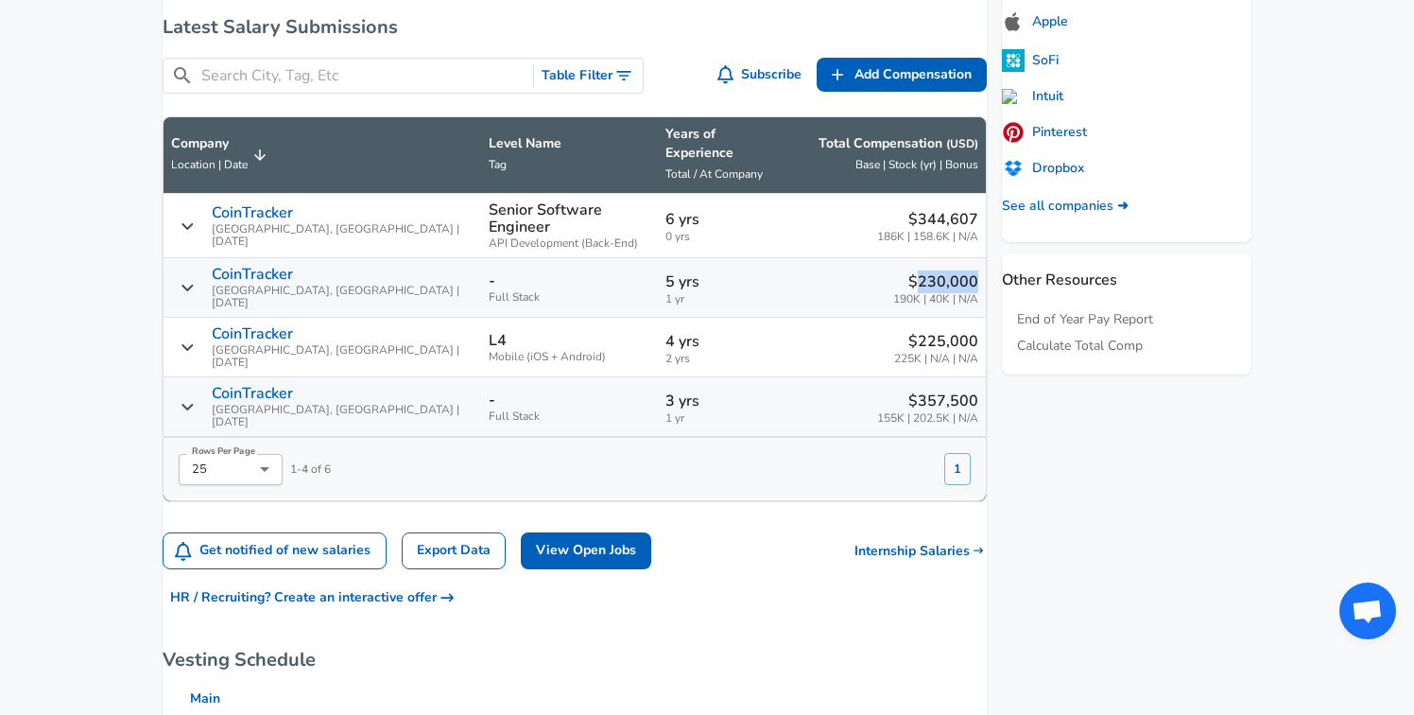
drag, startPoint x: 899, startPoint y: 262, endPoint x: 954, endPoint y: 263, distance: 54.8
click at [954, 270] on p "$230,000" at bounding box center [935, 281] width 85 height 23
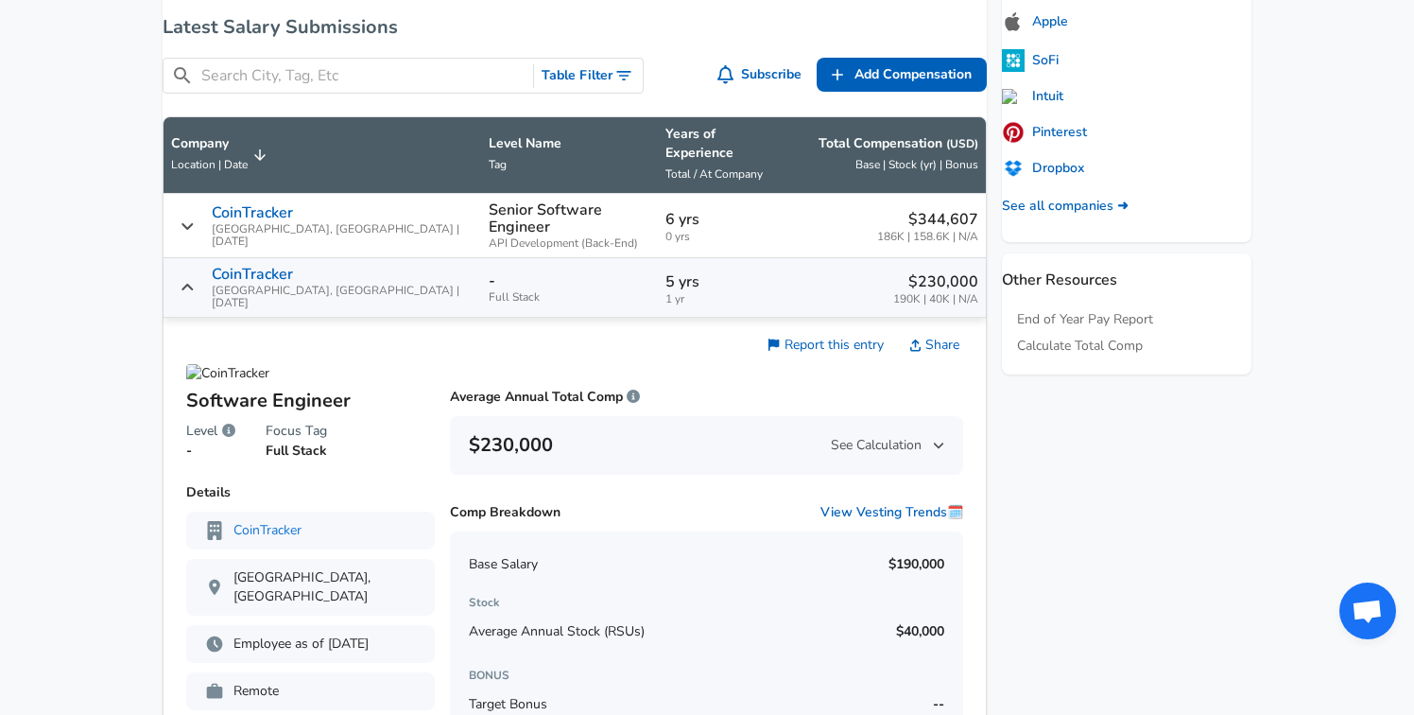
click at [218, 271] on div "CoinTracker [GEOGRAPHIC_DATA], [GEOGRAPHIC_DATA] | [DATE]" at bounding box center [322, 287] width 302 height 43
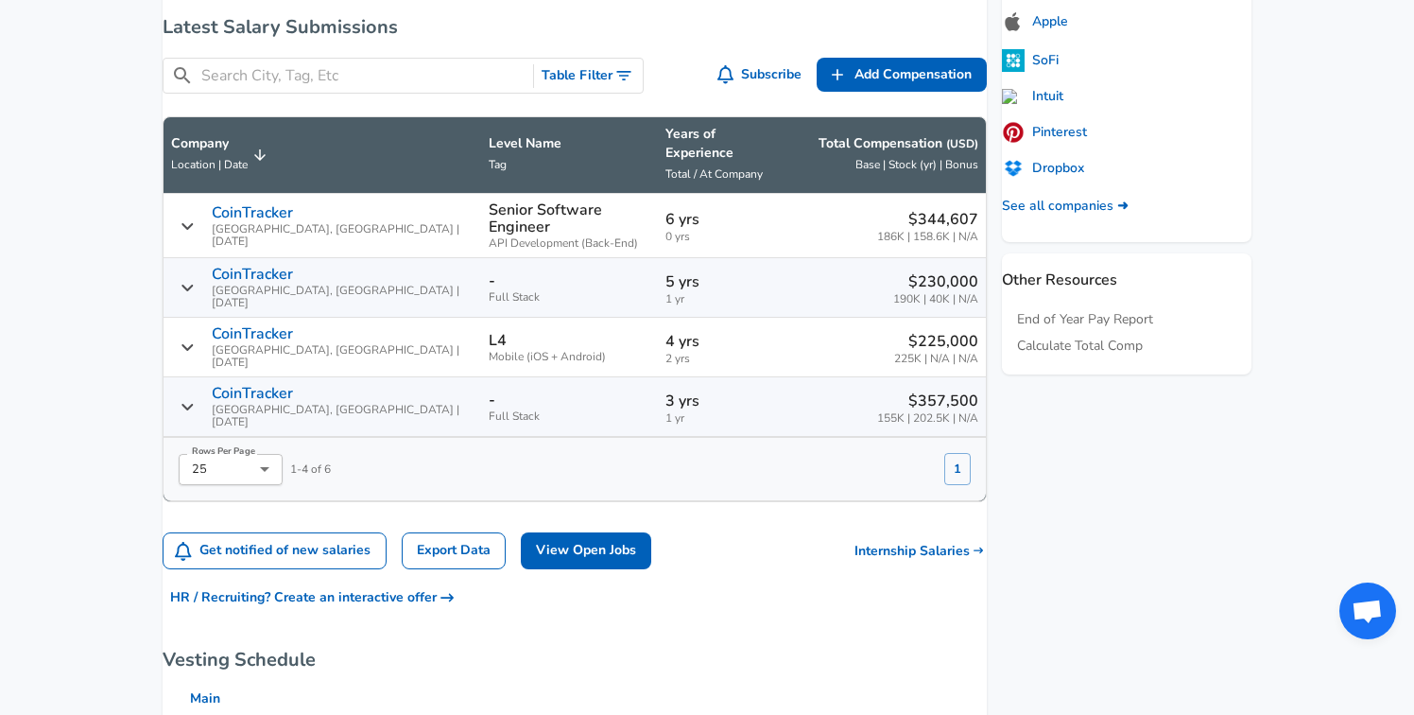
click at [218, 385] on div "CoinTracker [GEOGRAPHIC_DATA], [GEOGRAPHIC_DATA] | [DATE]" at bounding box center [322, 406] width 302 height 43
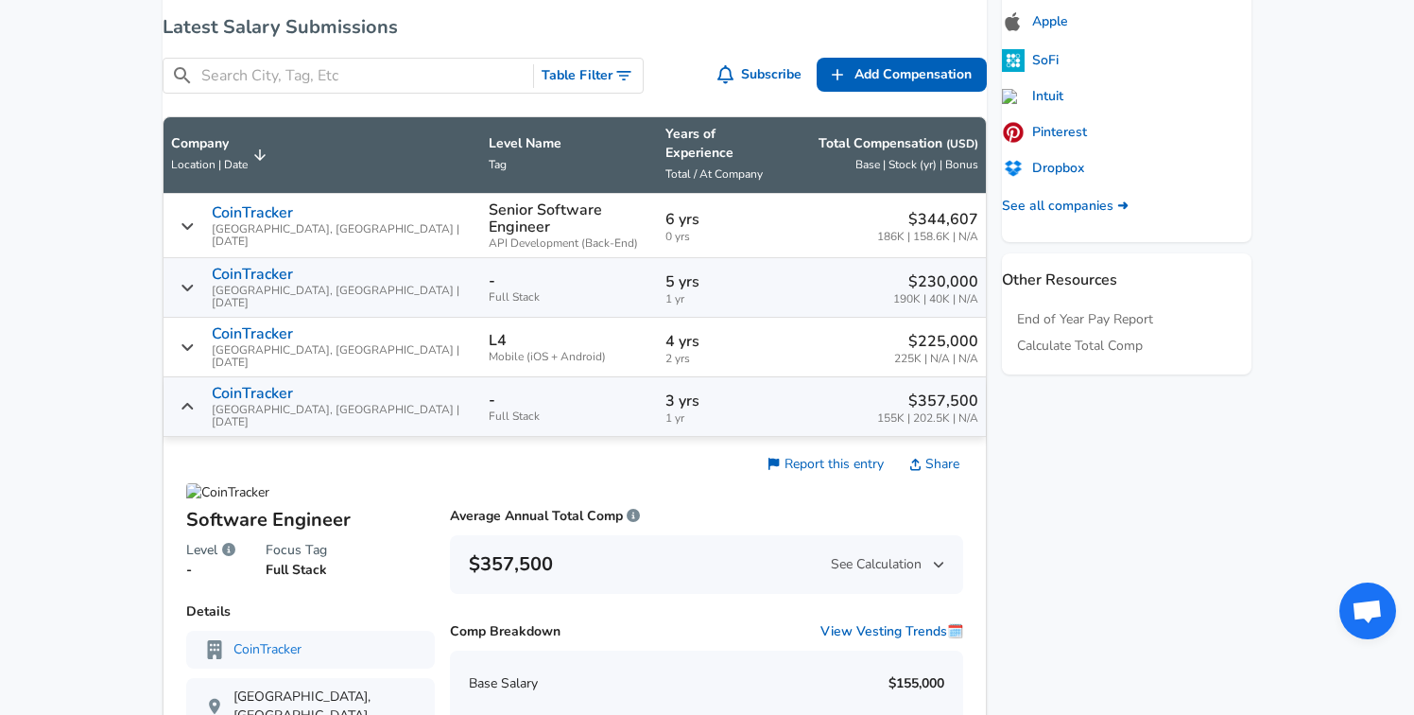
click at [218, 385] on div "CoinTracker [GEOGRAPHIC_DATA], [GEOGRAPHIC_DATA] | [DATE]" at bounding box center [322, 406] width 302 height 43
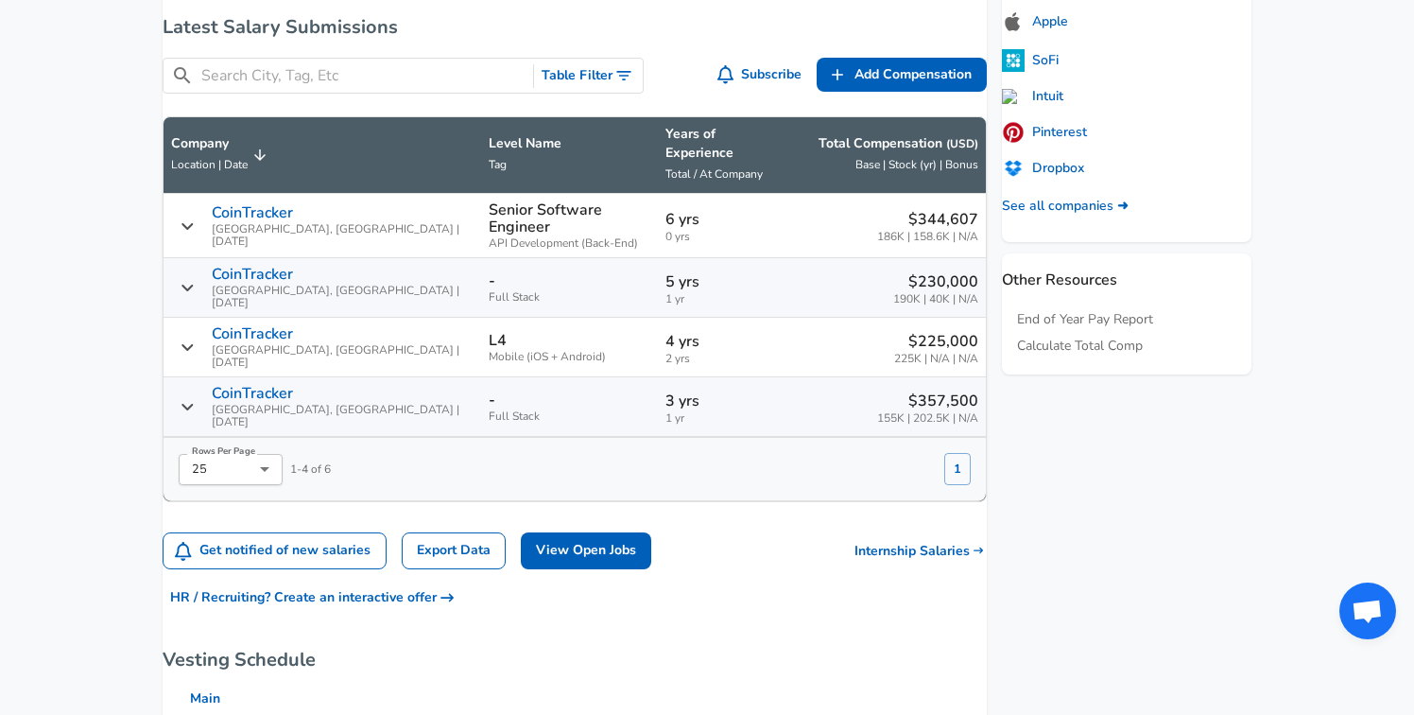
click at [218, 385] on div "CoinTracker [GEOGRAPHIC_DATA], [GEOGRAPHIC_DATA] | [DATE]" at bounding box center [322, 406] width 302 height 43
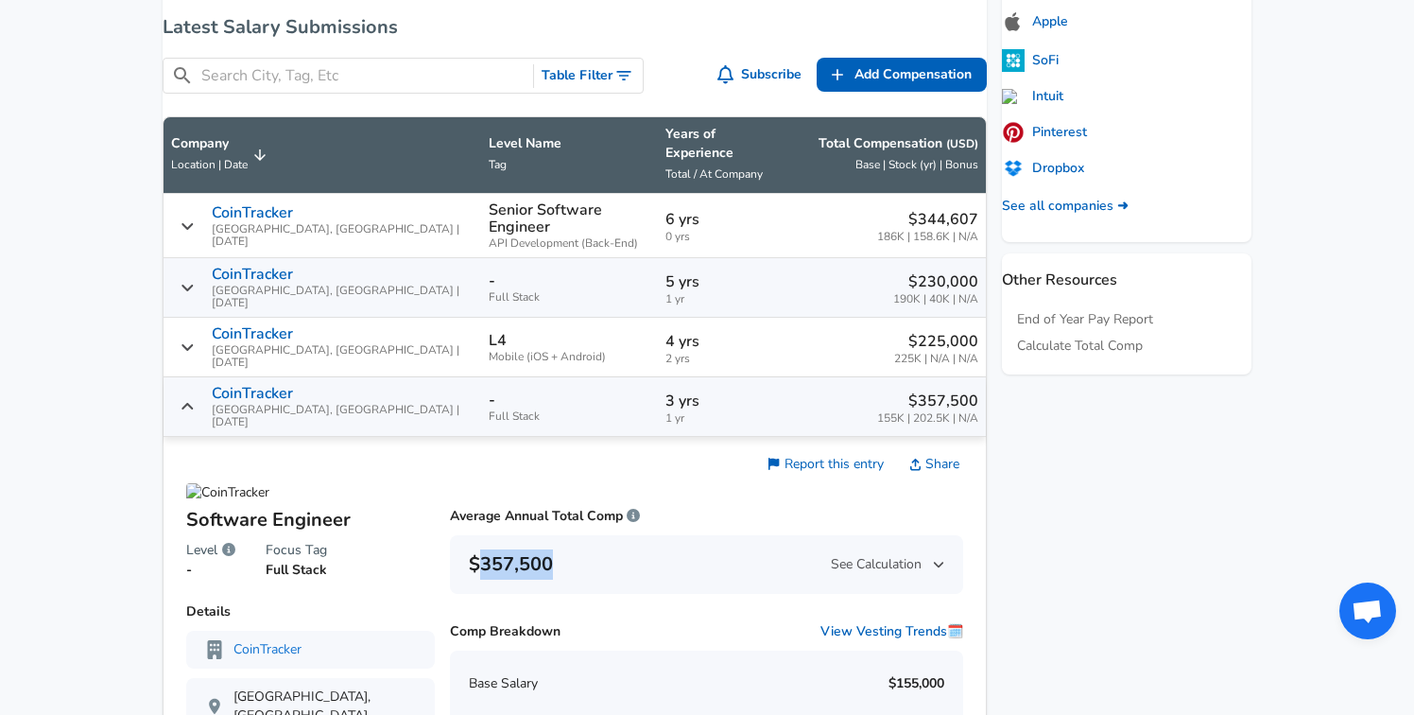
drag, startPoint x: 563, startPoint y: 518, endPoint x: 492, endPoint y: 517, distance: 71.8
click at [492, 549] on div "$357,500 See Calculation" at bounding box center [706, 564] width 475 height 30
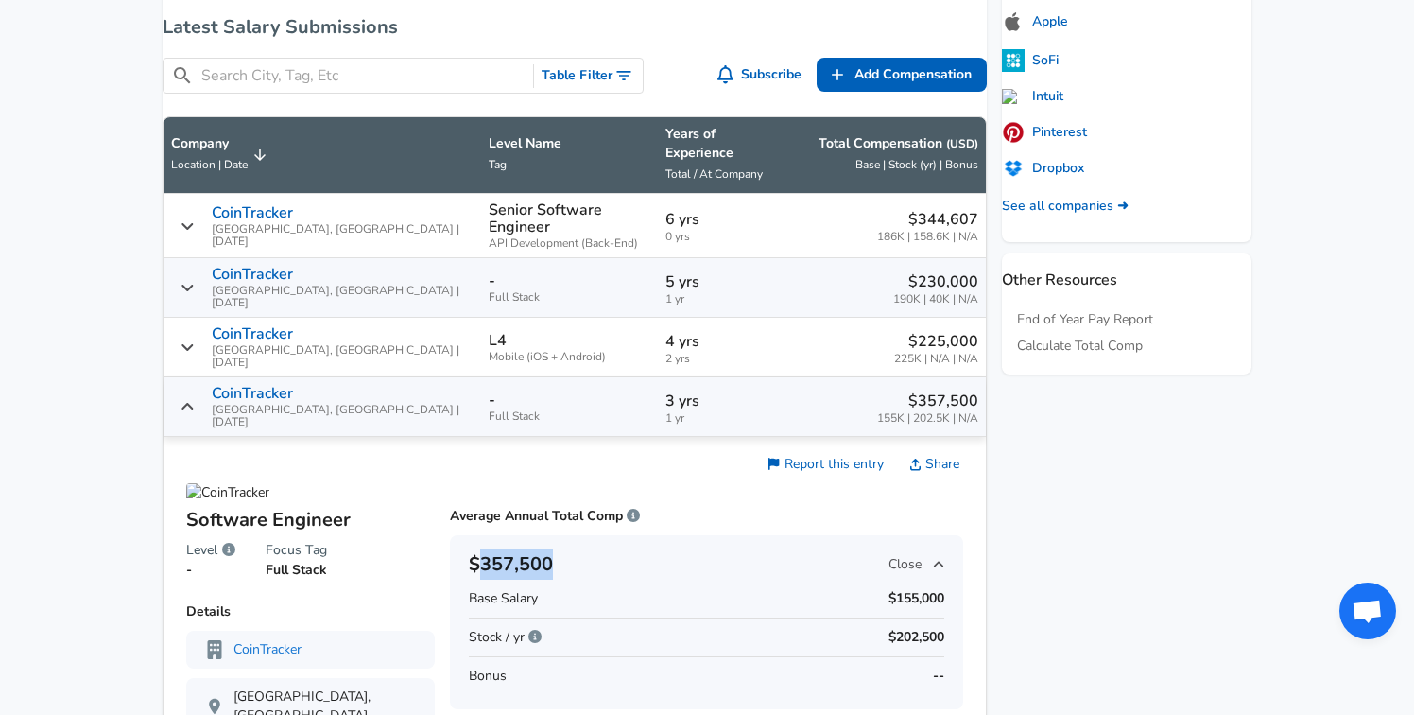
click at [492, 549] on h6 "$357,500" at bounding box center [511, 564] width 84 height 30
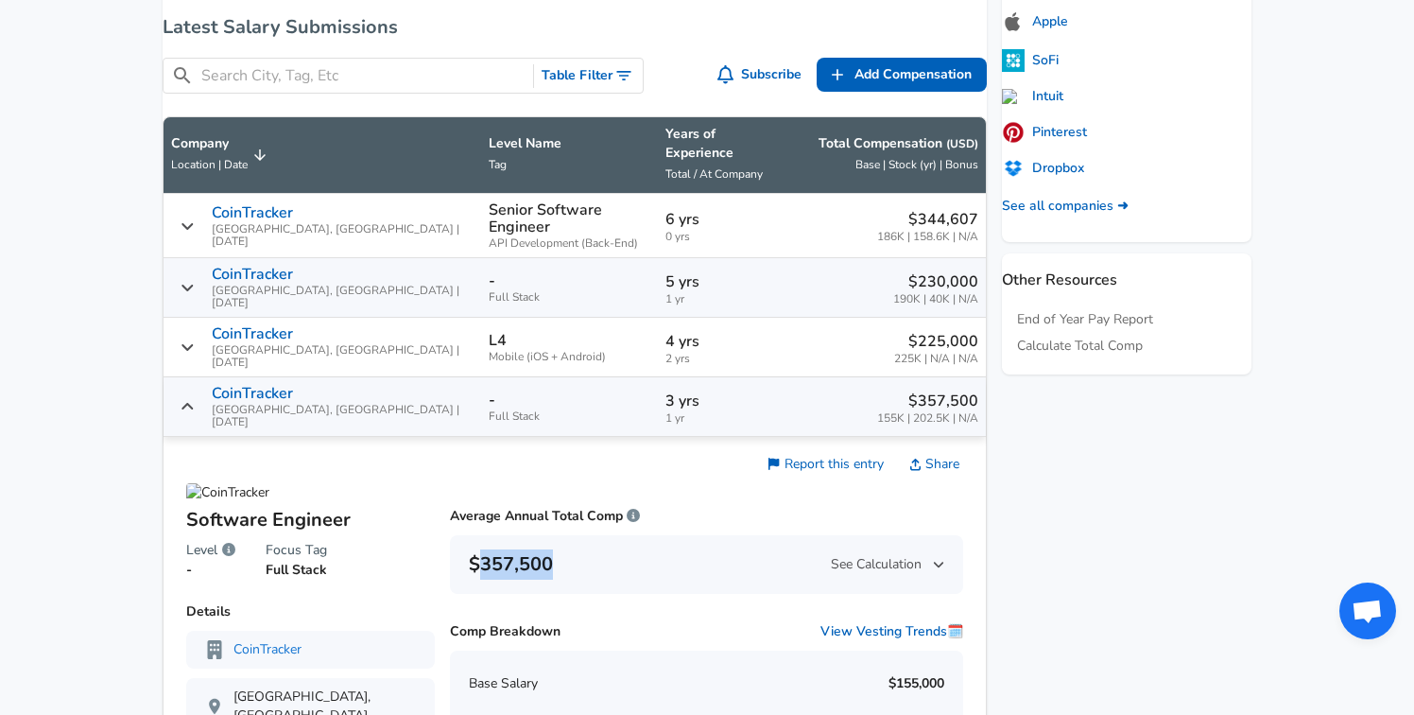
drag, startPoint x: 566, startPoint y: 521, endPoint x: 493, endPoint y: 518, distance: 72.8
click at [493, 549] on div "$357,500 See Calculation" at bounding box center [706, 564] width 475 height 30
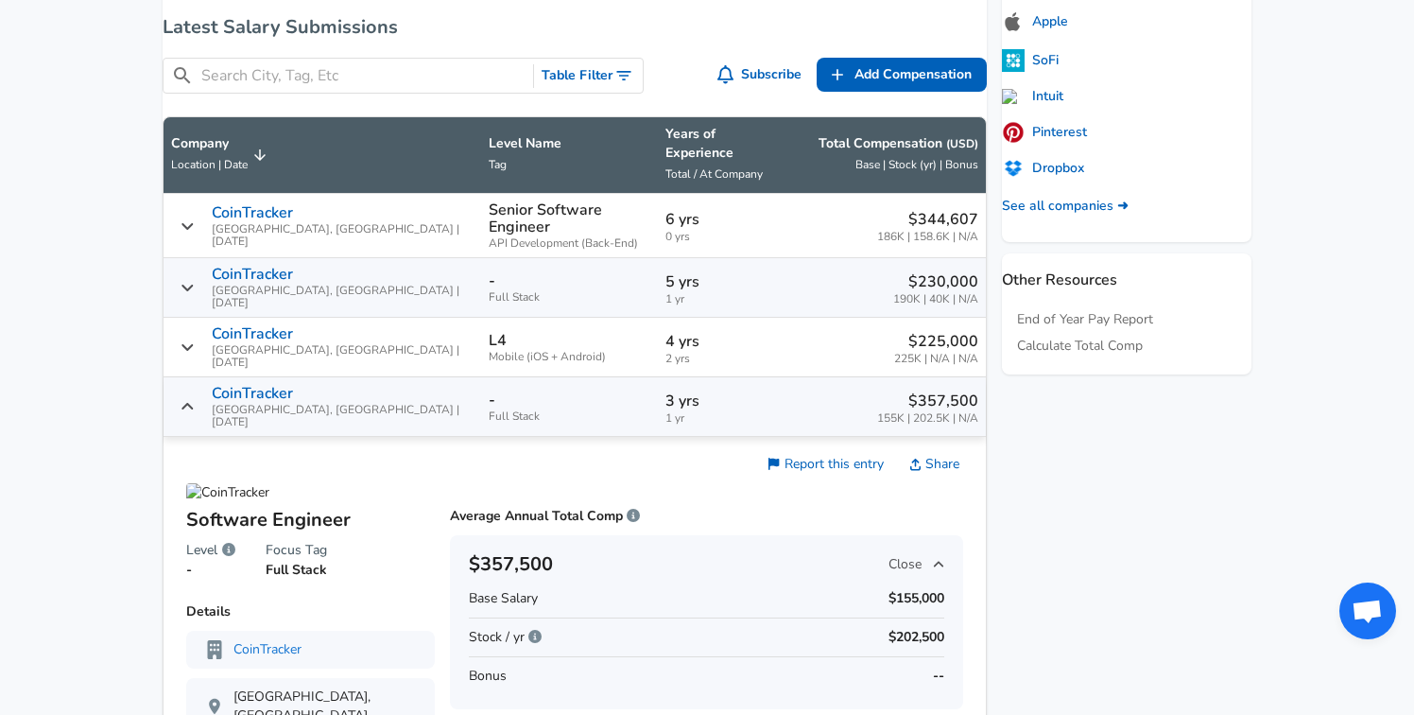
click at [542, 410] on span "Full Stack" at bounding box center [570, 416] width 162 height 12
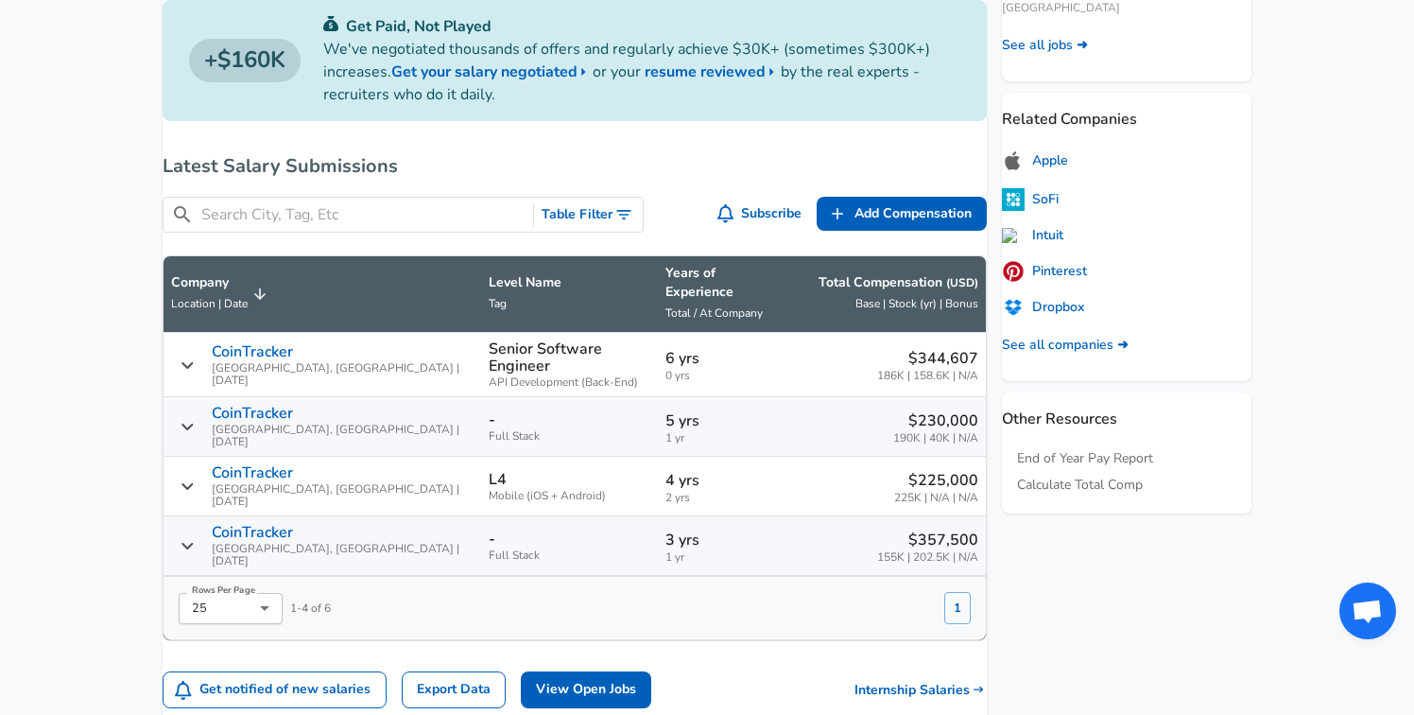
scroll to position [705, 0]
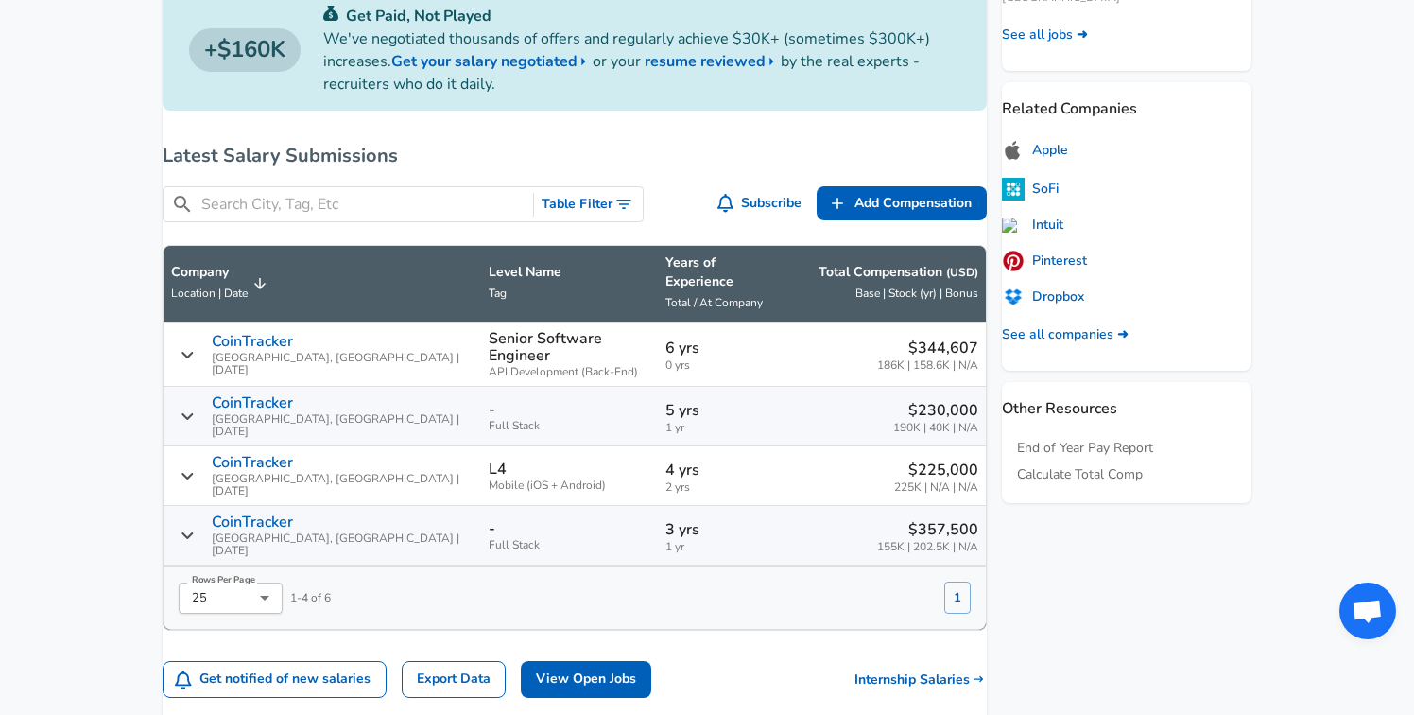
drag, startPoint x: 899, startPoint y: 442, endPoint x: 900, endPoint y: 432, distance: 10.4
click at [900, 458] on p "$225,000" at bounding box center [936, 469] width 84 height 23
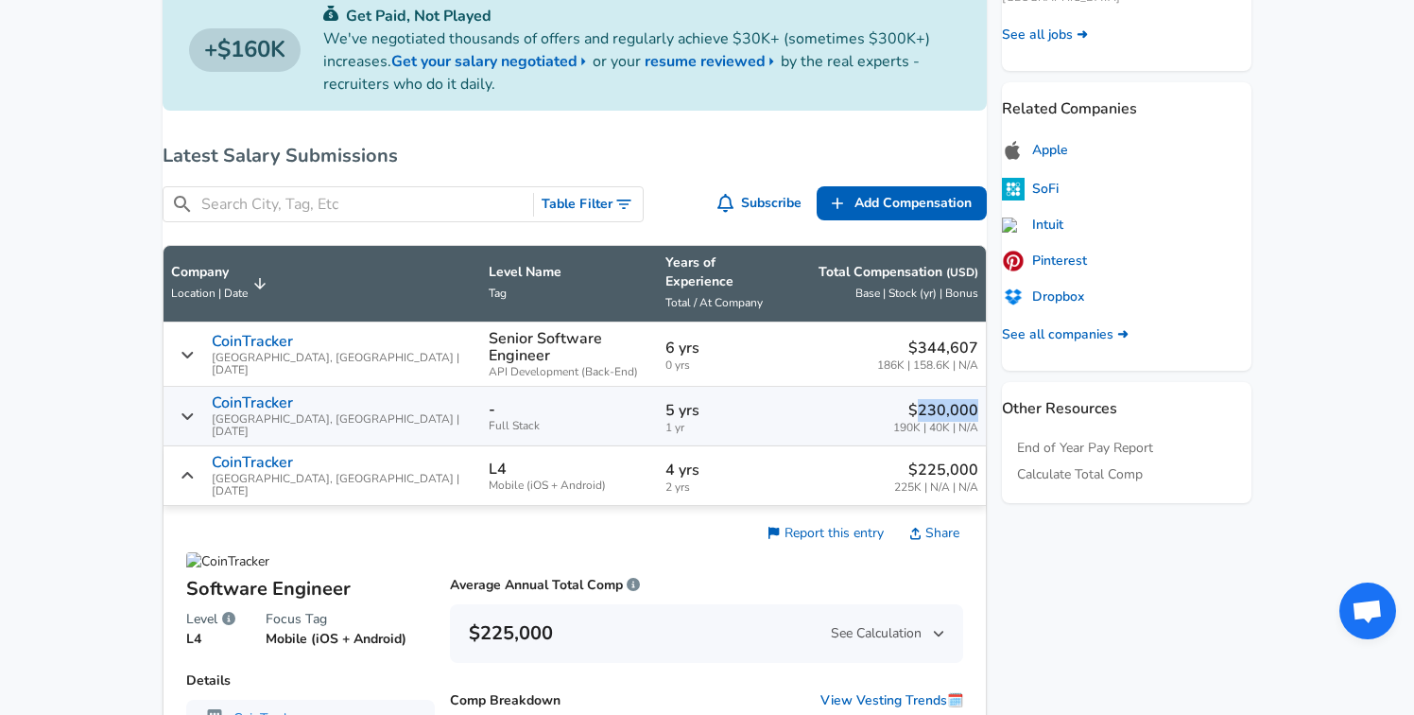
drag, startPoint x: 901, startPoint y: 388, endPoint x: 955, endPoint y: 389, distance: 53.9
click at [955, 399] on p "$230,000" at bounding box center [935, 410] width 85 height 23
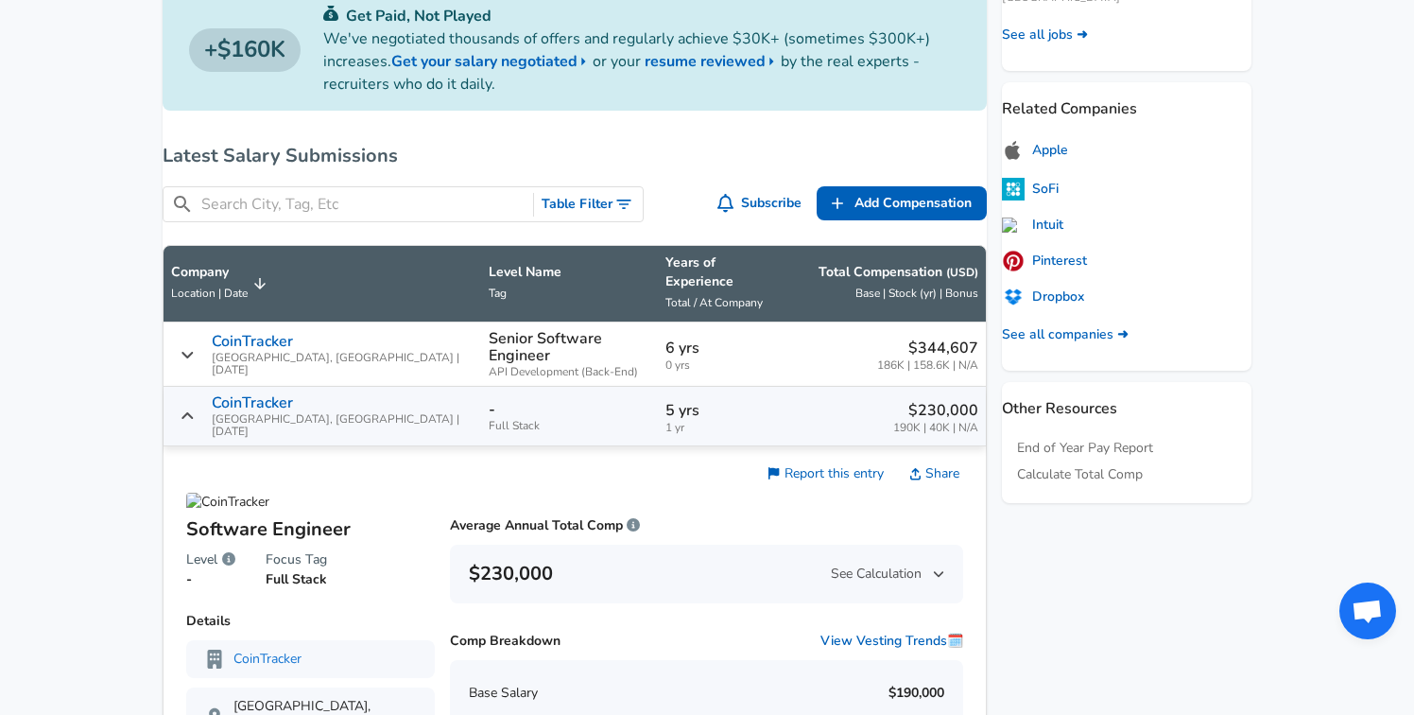
click at [828, 399] on div "$230,000 190K | 40K | N/A" at bounding box center [886, 416] width 184 height 35
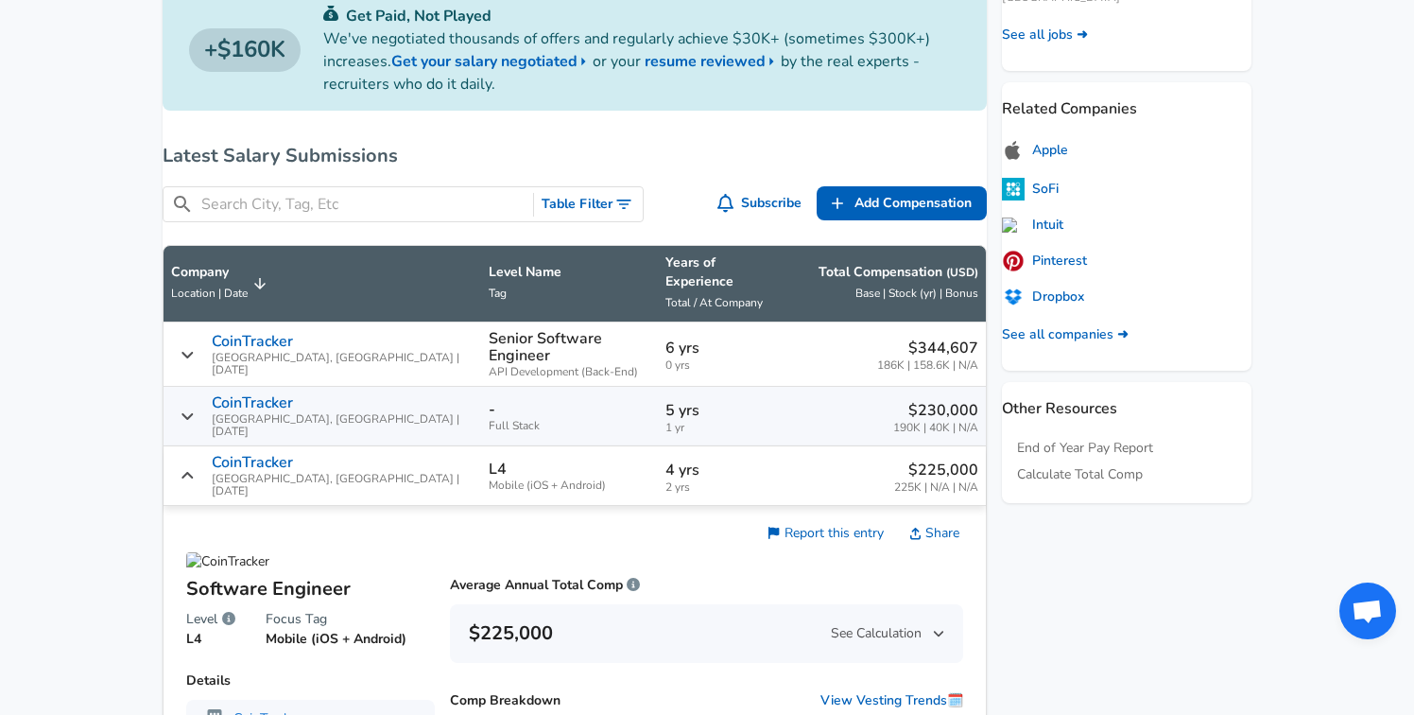
click at [722, 458] on p "4 yrs" at bounding box center [721, 469] width 113 height 23
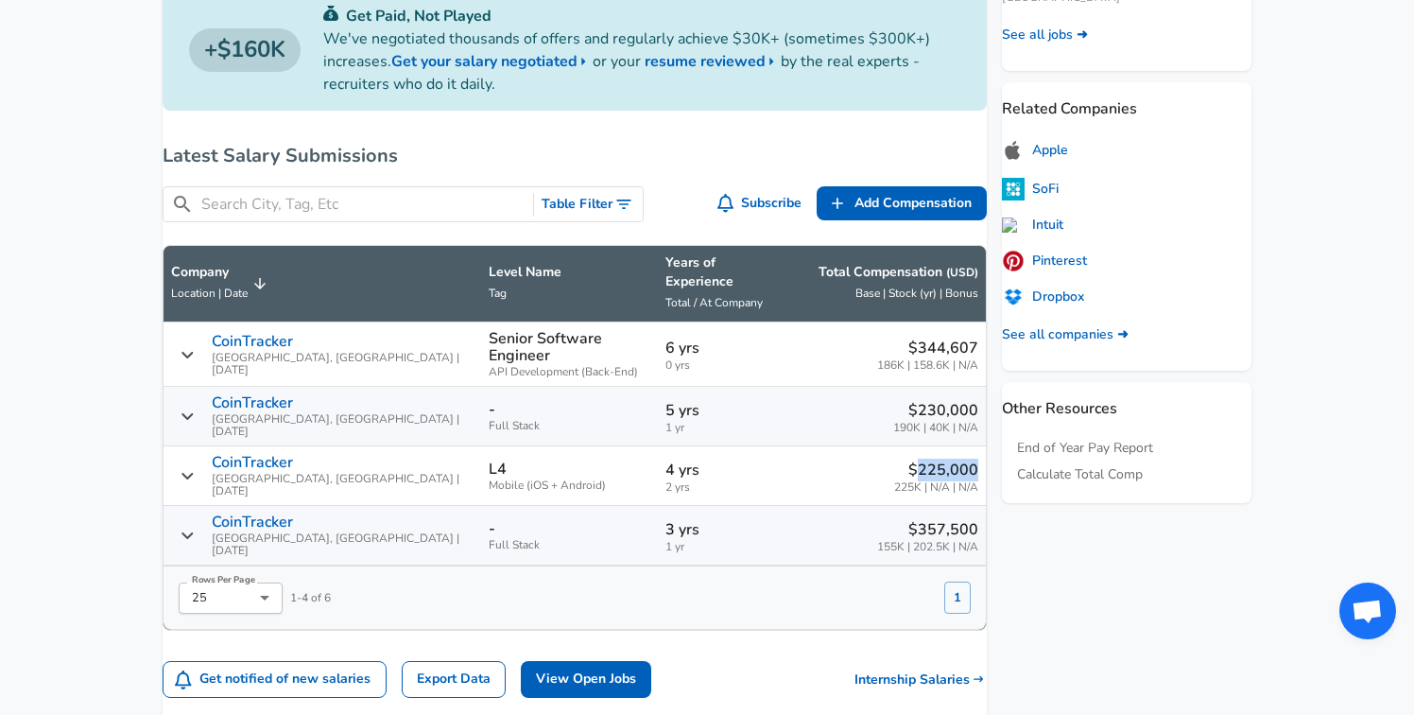
drag, startPoint x: 899, startPoint y: 444, endPoint x: 954, endPoint y: 439, distance: 55.1
click at [954, 458] on p "$225,000" at bounding box center [936, 469] width 84 height 23
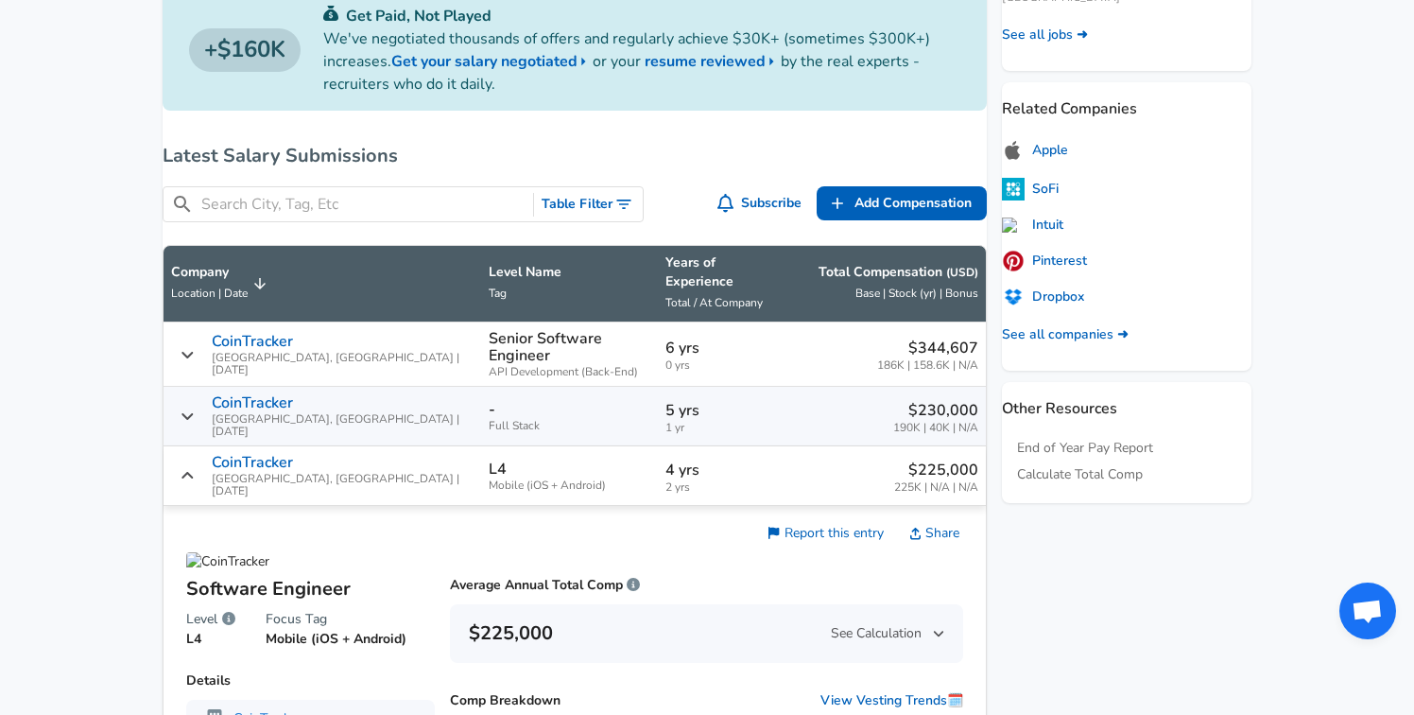
click at [794, 458] on div "$225,000 225K | N/A | N/A" at bounding box center [886, 475] width 184 height 35
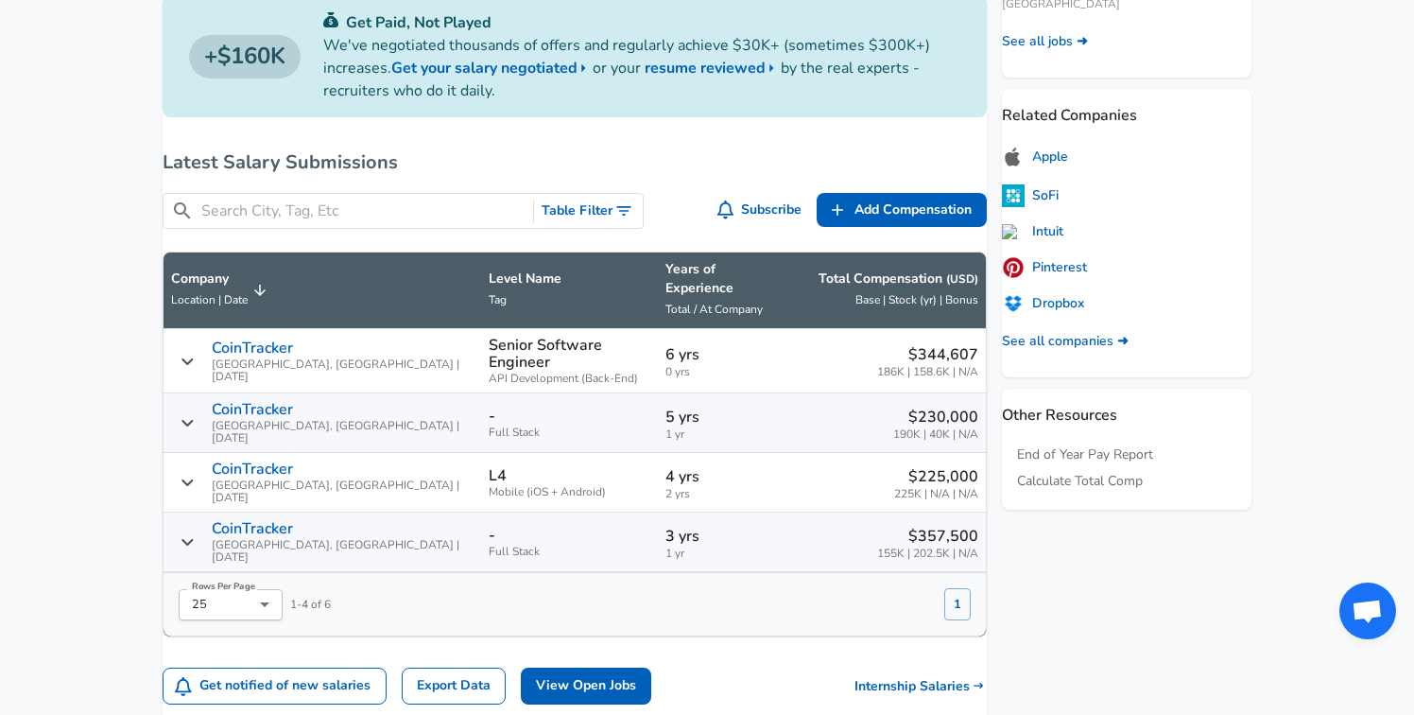
scroll to position [693, 0]
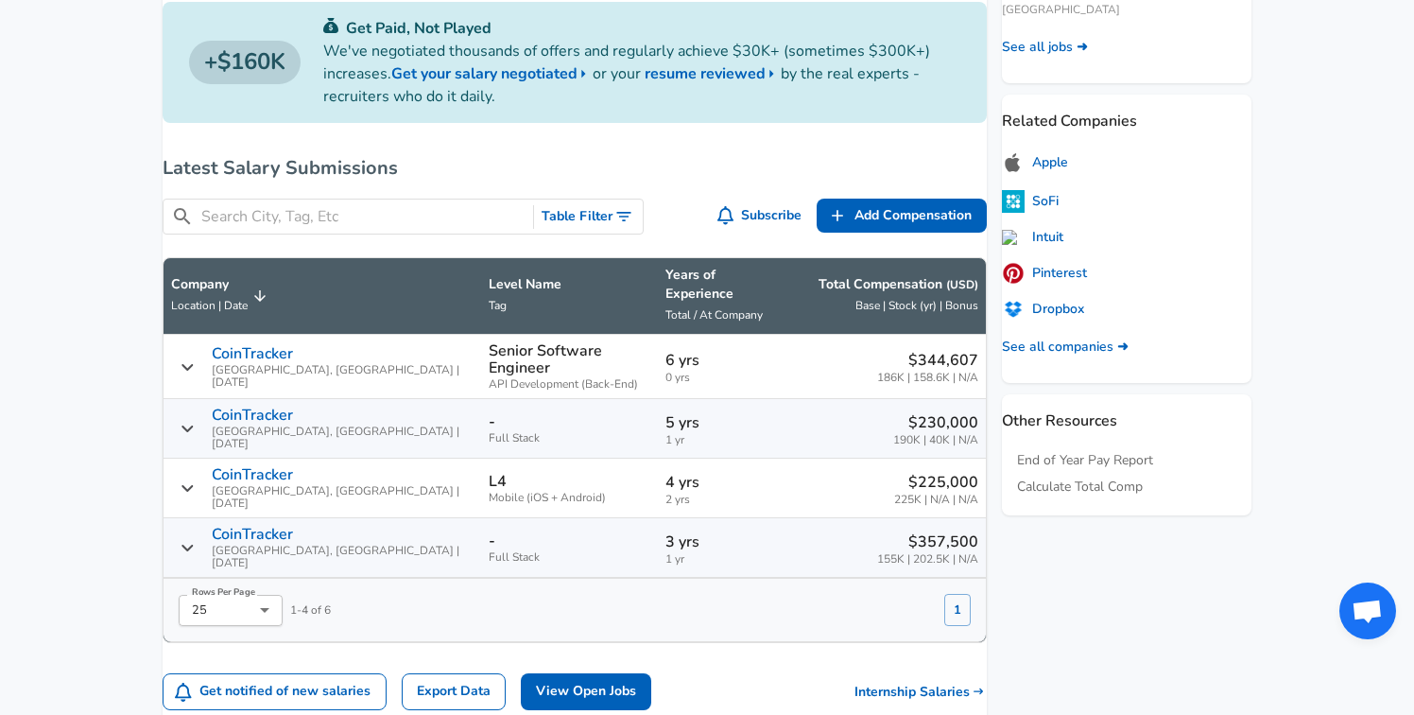
click at [195, 421] on icon "Salary Submissions" at bounding box center [188, 428] width 14 height 15
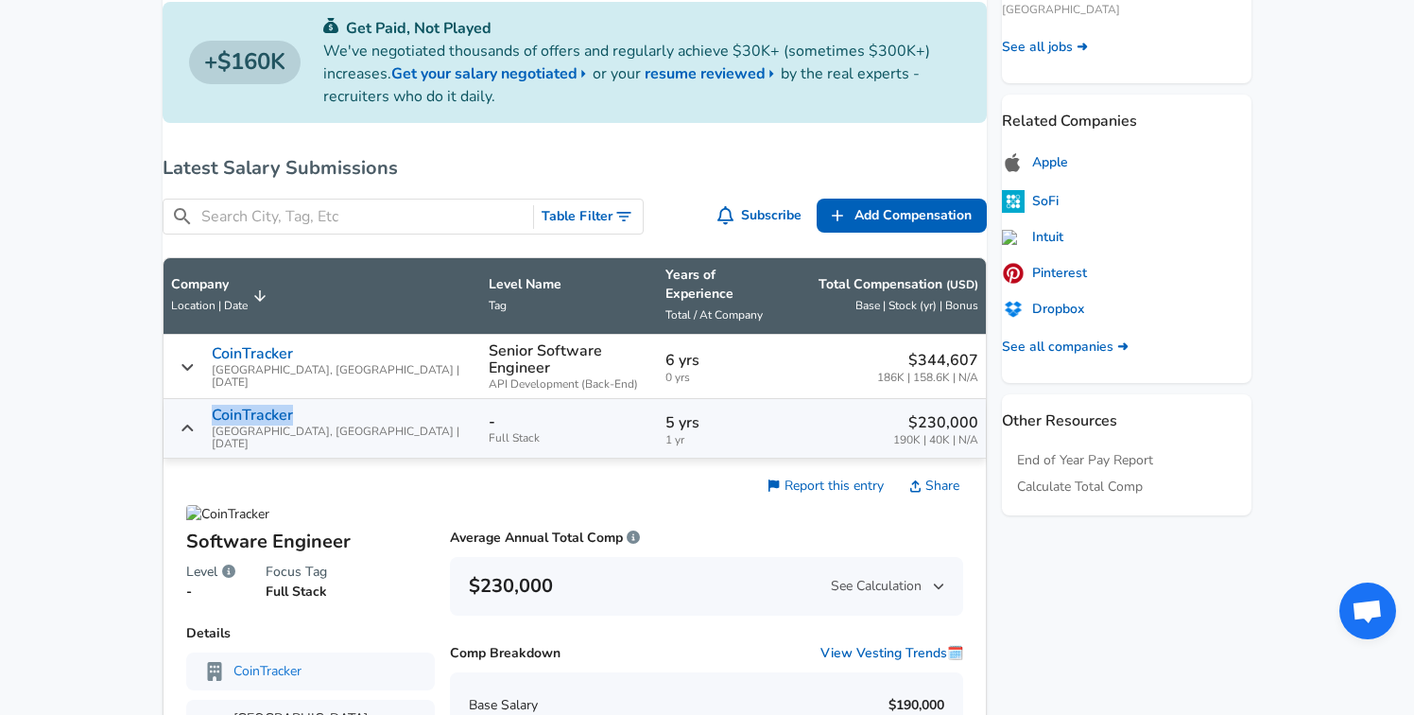
click at [193, 424] on icon "Salary Submissions" at bounding box center [186, 427] width 11 height 7
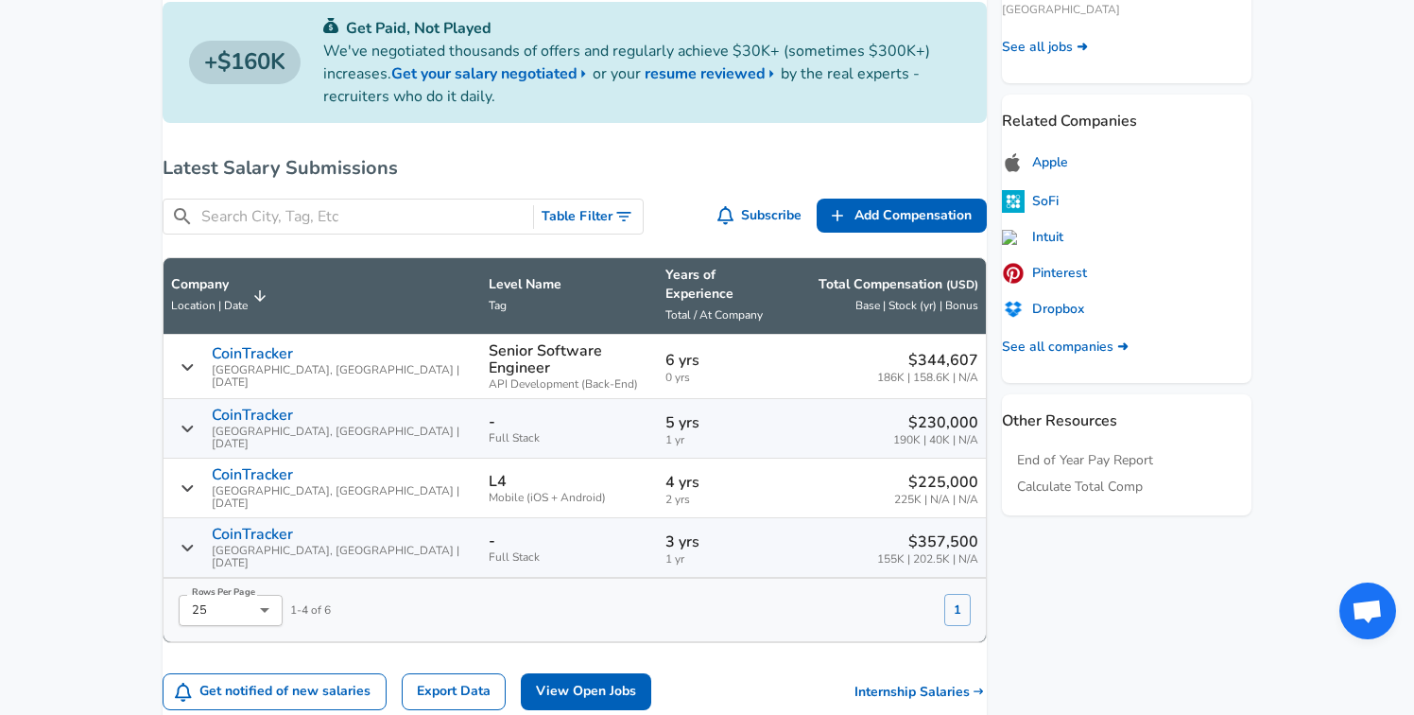
click at [195, 480] on icon "Salary Submissions" at bounding box center [188, 487] width 14 height 15
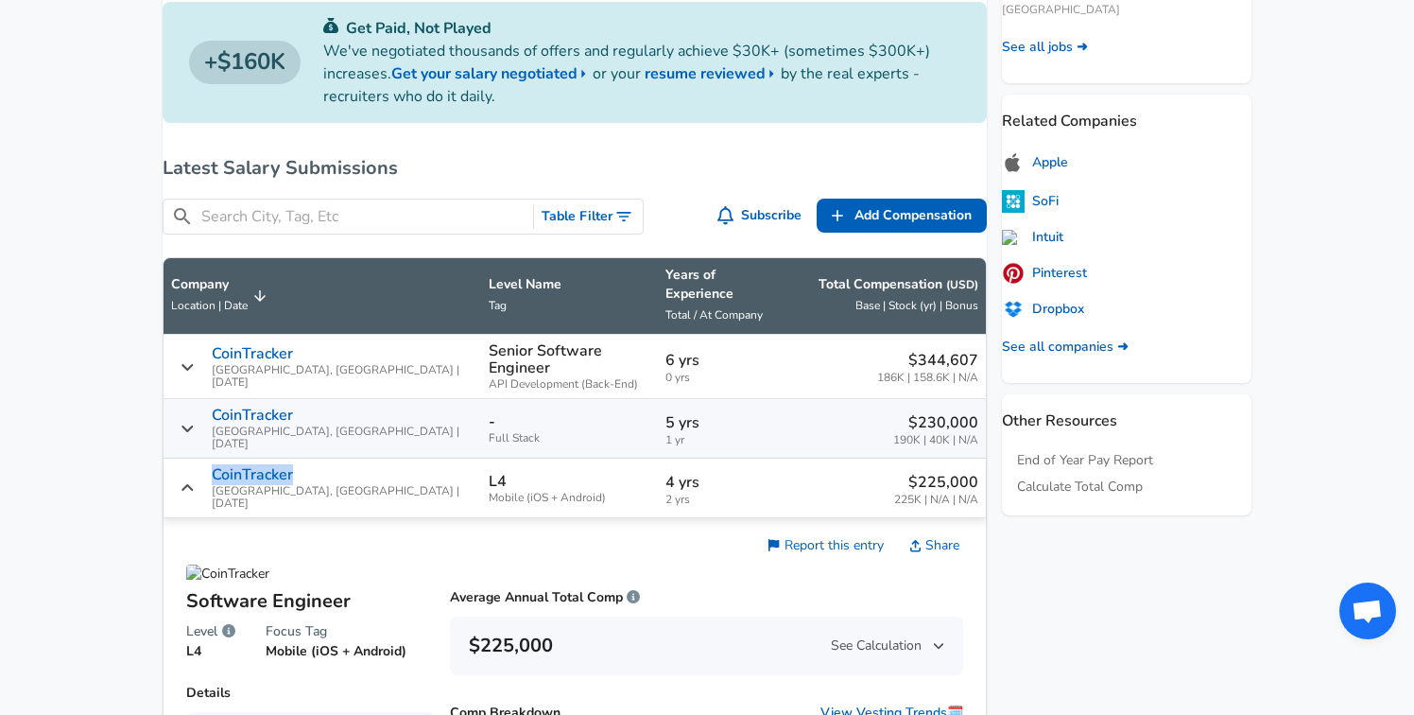
click at [195, 480] on icon "Salary Submissions" at bounding box center [188, 487] width 14 height 15
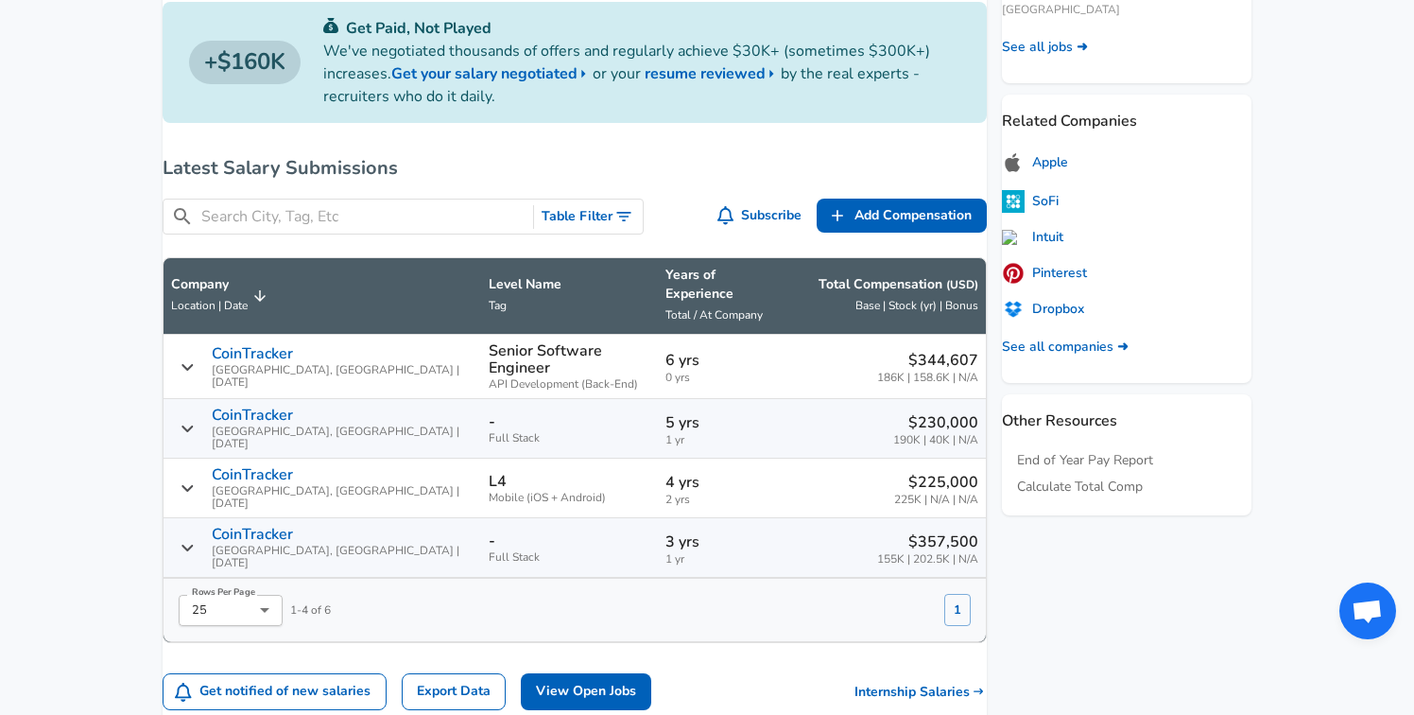
click at [195, 421] on icon "Salary Submissions" at bounding box center [188, 428] width 14 height 15
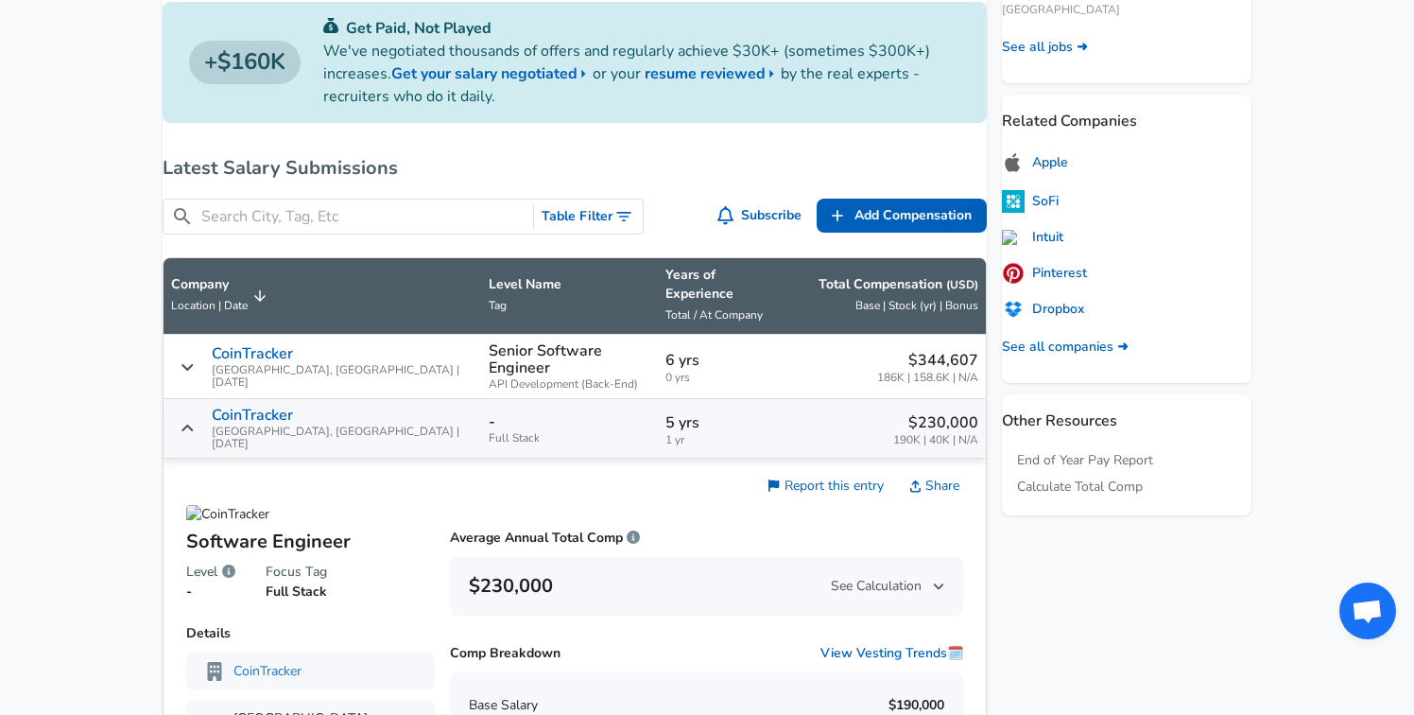
click at [195, 421] on icon "Salary Submissions" at bounding box center [188, 428] width 14 height 15
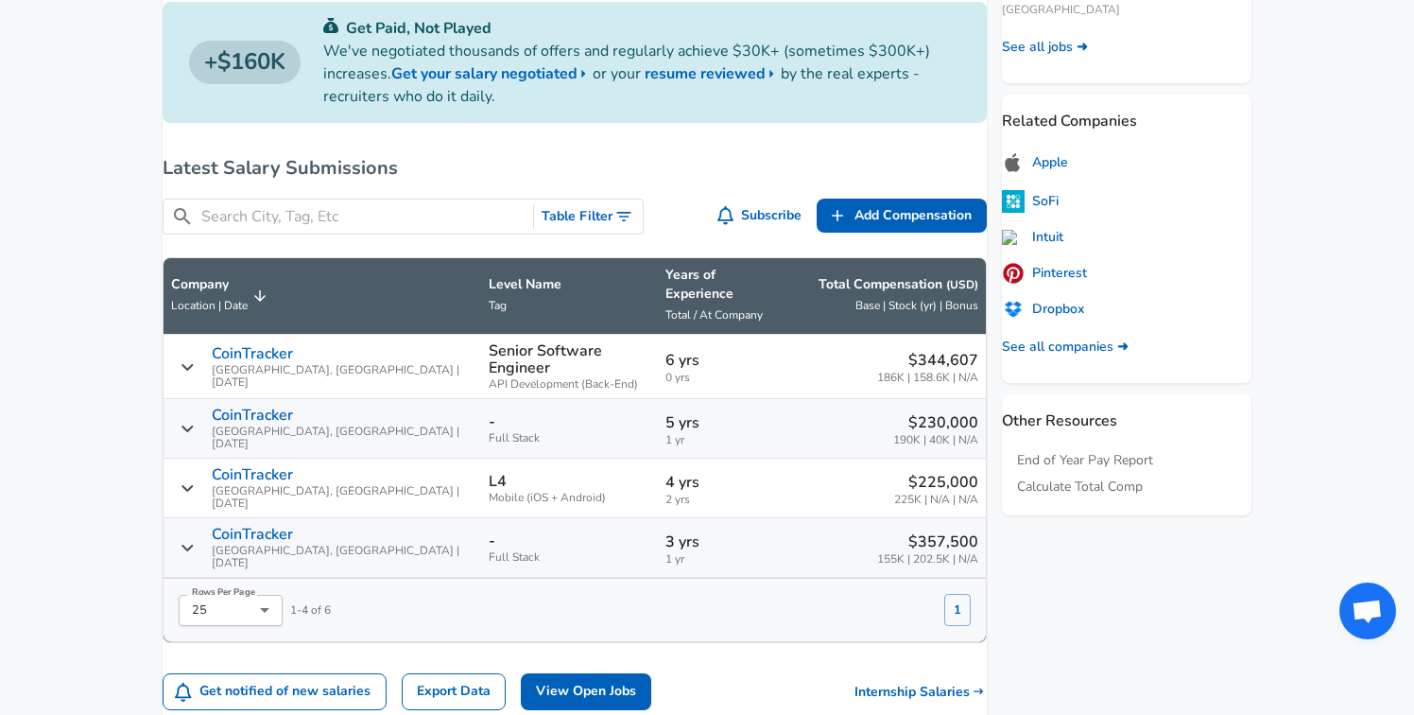
click at [195, 359] on icon "Salary Submissions" at bounding box center [188, 366] width 14 height 15
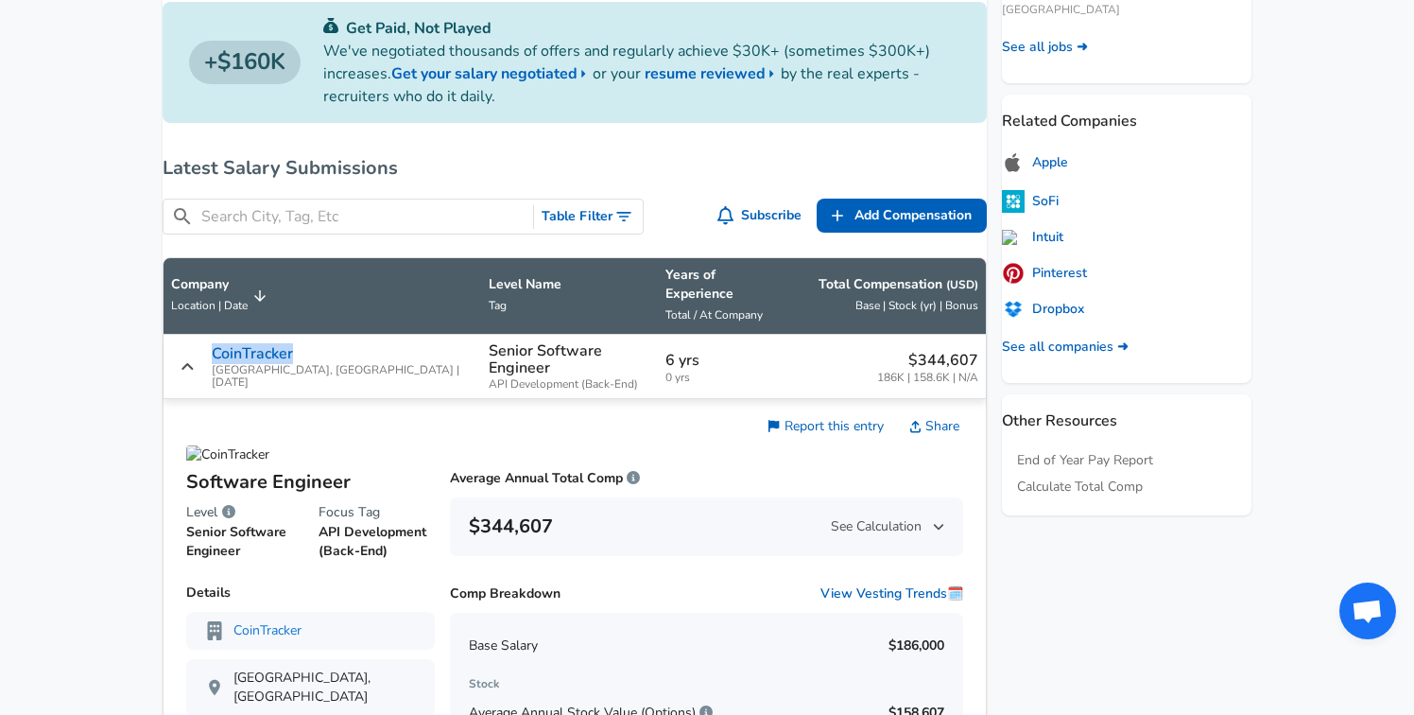
click at [195, 359] on icon "Salary Submissions" at bounding box center [188, 366] width 14 height 15
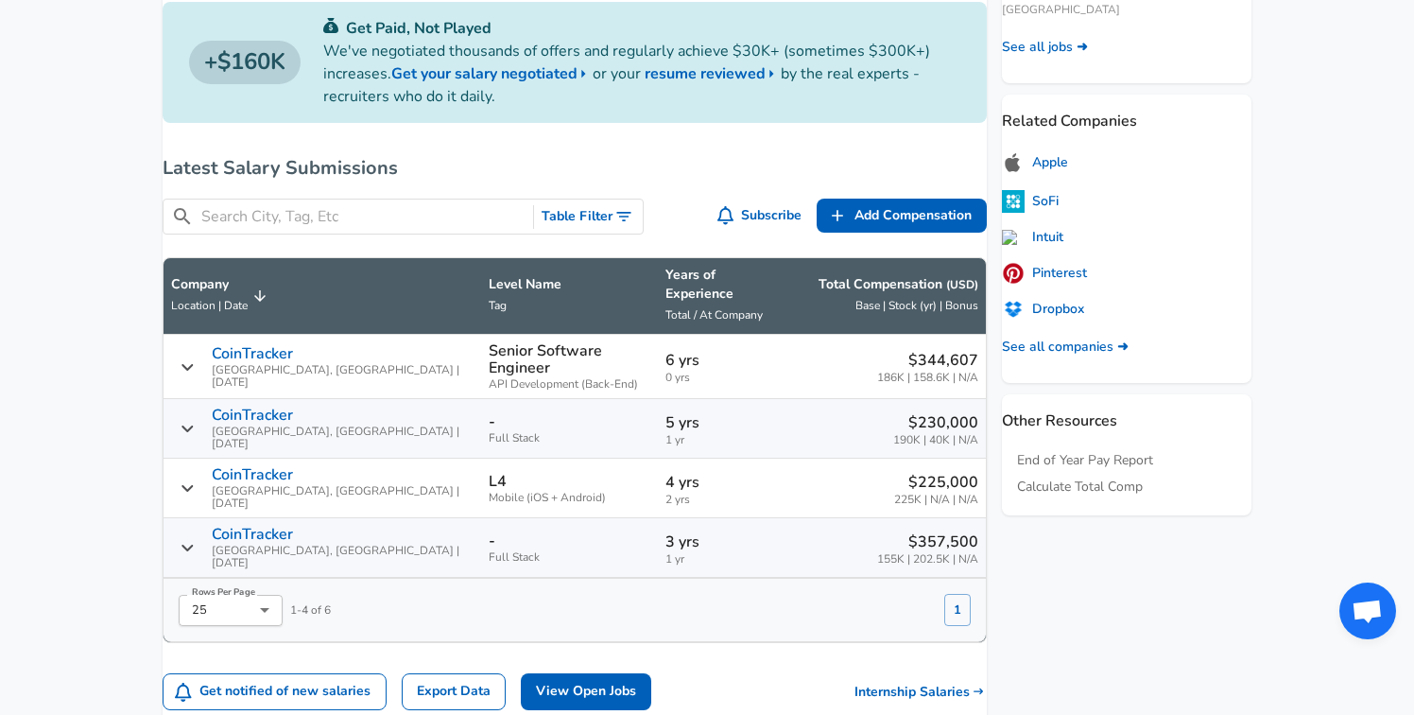
click at [195, 421] on icon "Salary Submissions" at bounding box center [188, 428] width 14 height 15
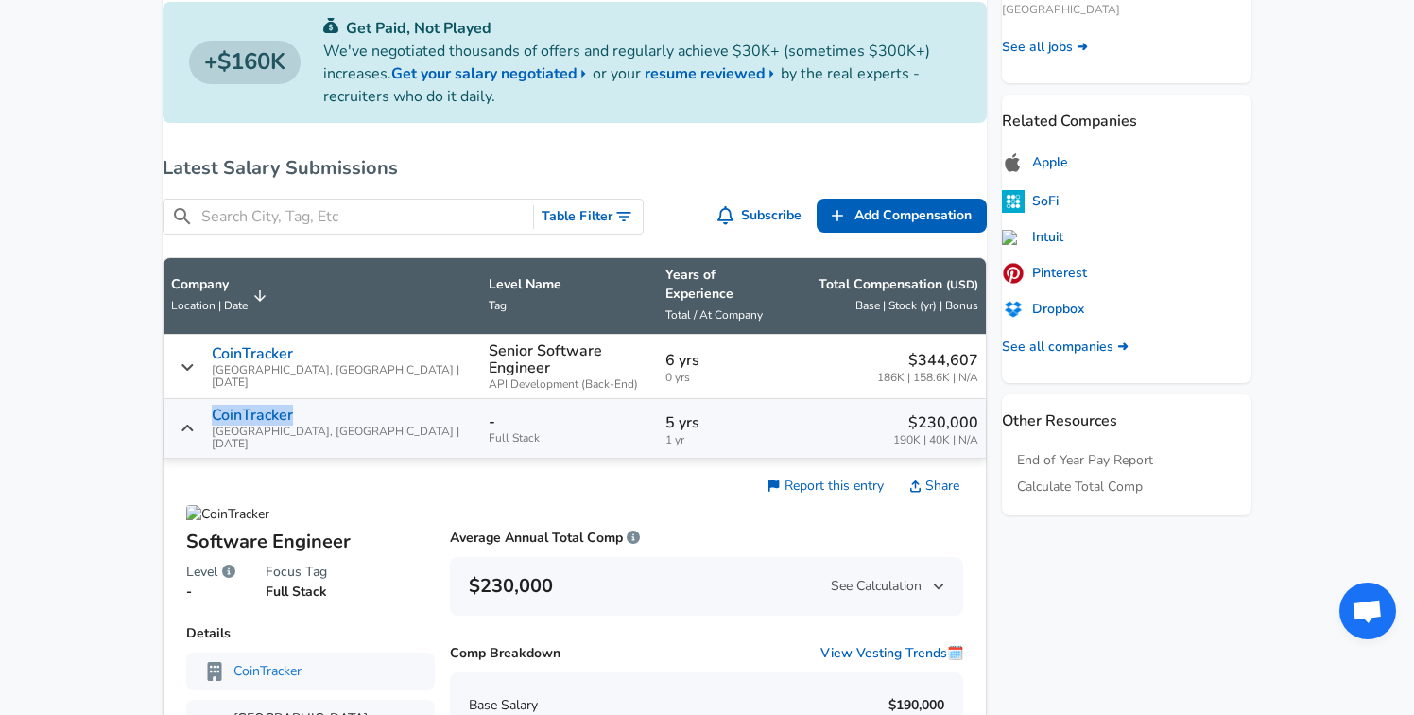
click at [195, 421] on icon "Salary Submissions" at bounding box center [188, 428] width 14 height 15
